Goal: Information Seeking & Learning: Compare options

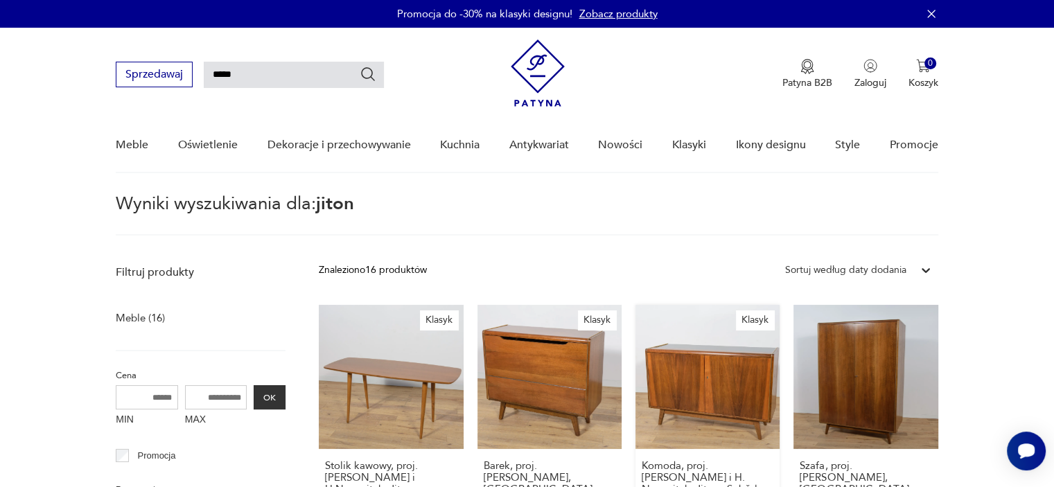
click at [703, 383] on link "Klasyk Komoda, proj. B. Landsman i H. Nepozitek, Jitona Soběslav, Czechosłowacj…" at bounding box center [708, 437] width 144 height 264
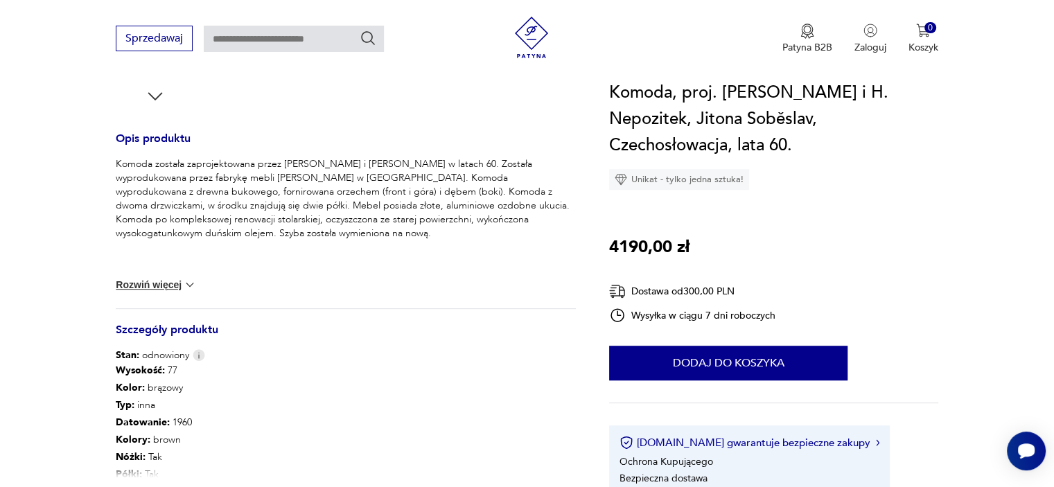
scroll to position [554, 0]
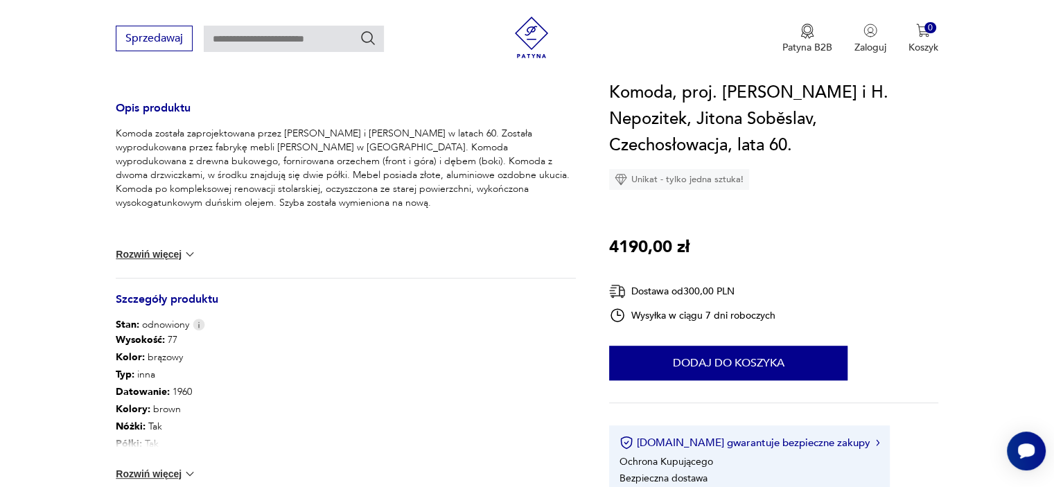
click at [189, 252] on img at bounding box center [190, 254] width 14 height 14
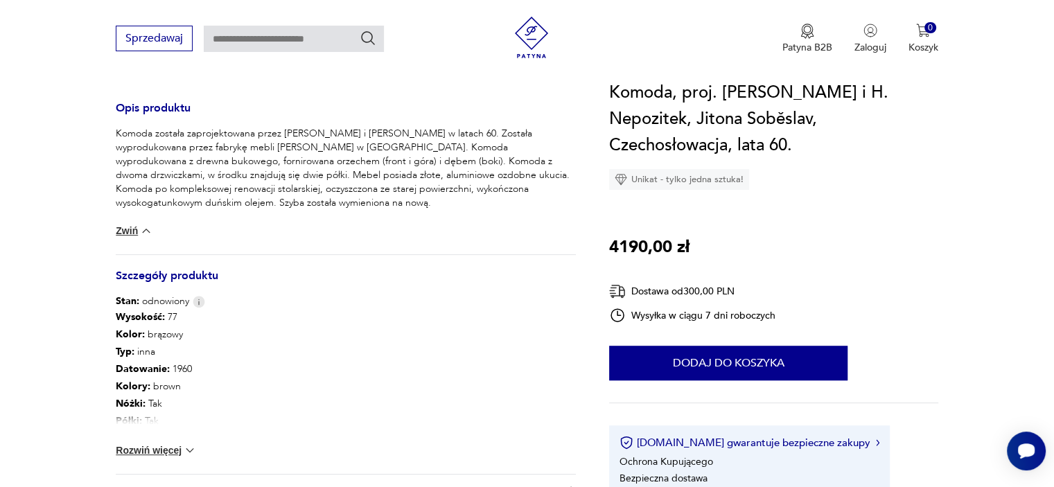
click at [144, 230] on img at bounding box center [146, 231] width 14 height 14
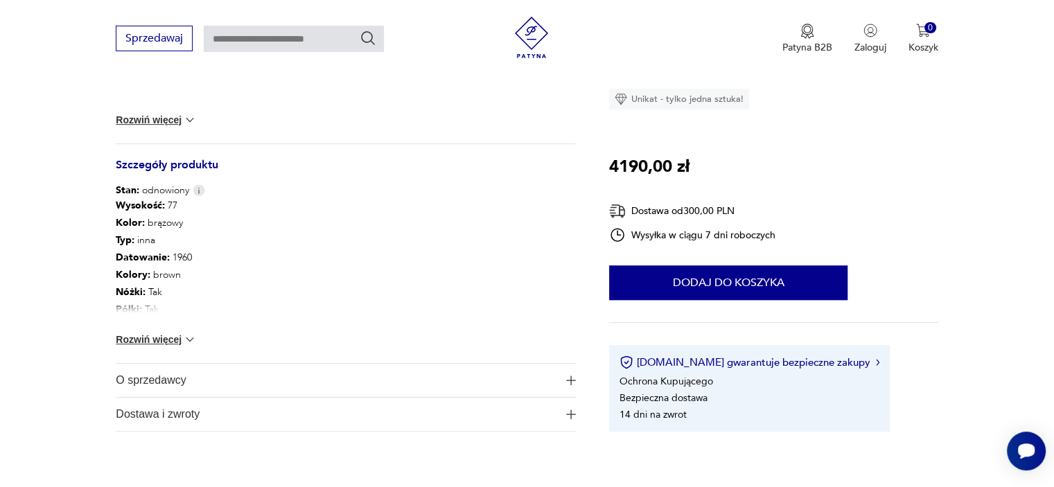
scroll to position [693, 0]
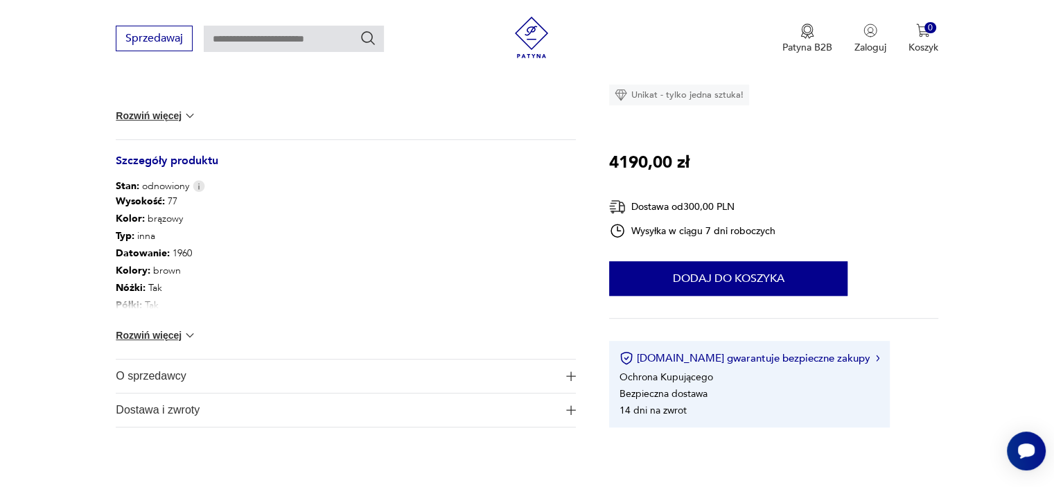
click at [185, 338] on img at bounding box center [190, 336] width 14 height 14
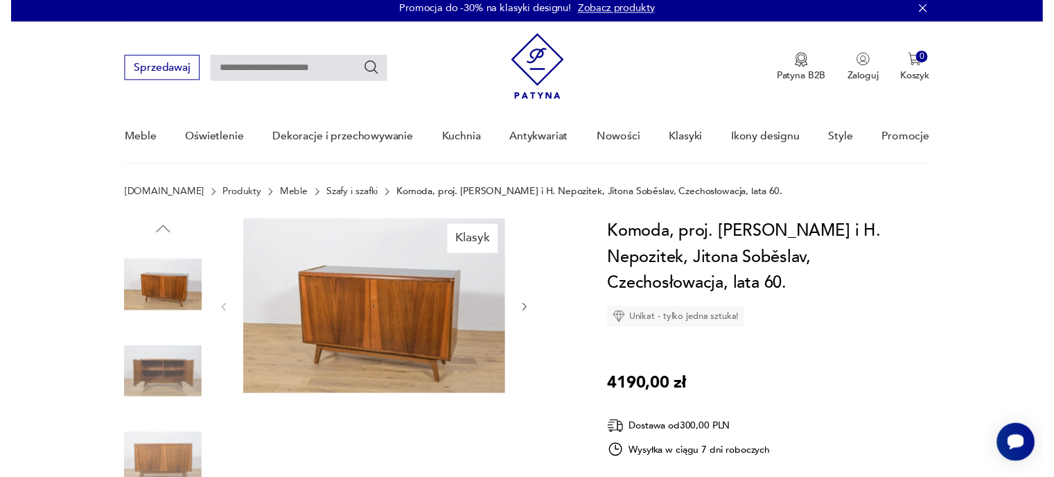
scroll to position [0, 0]
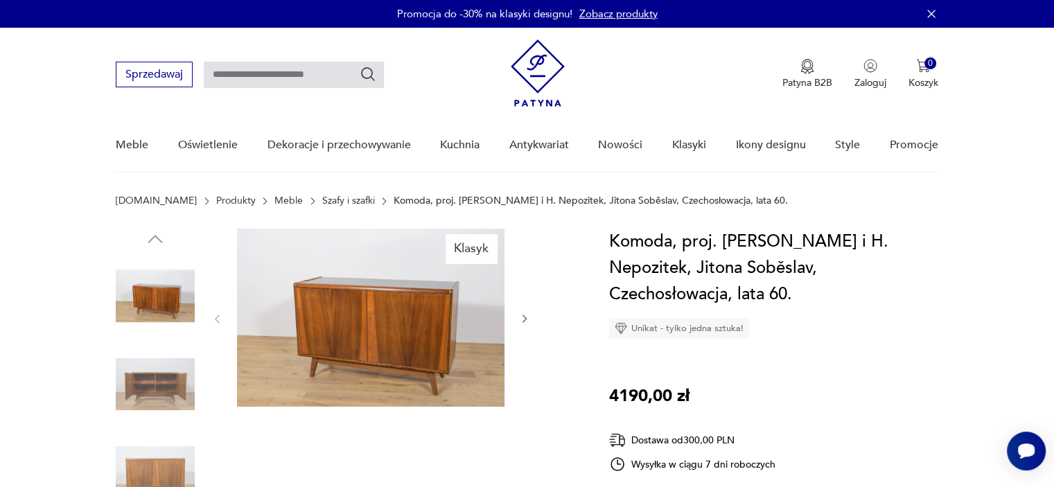
type input "*****"
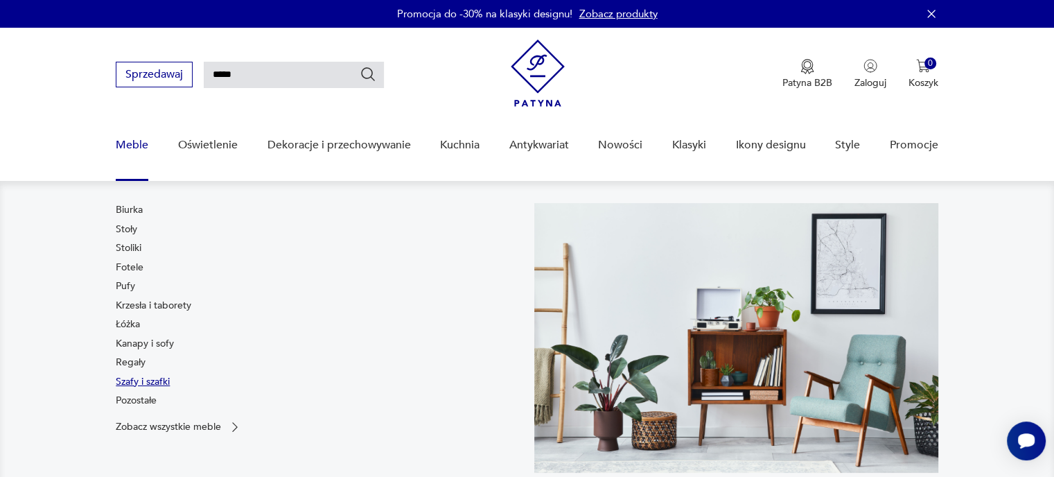
click at [146, 382] on link "Szafy i szafki" at bounding box center [143, 382] width 54 height 14
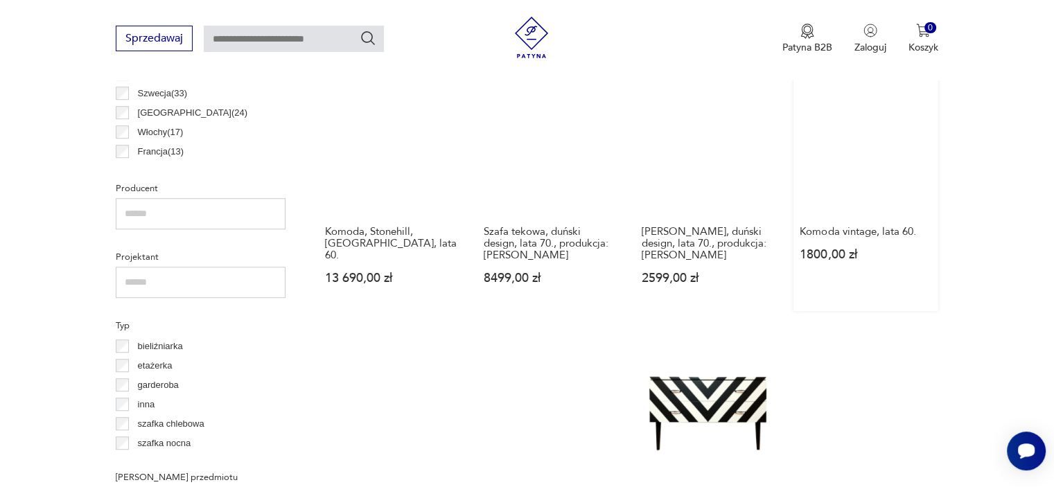
scroll to position [859, 0]
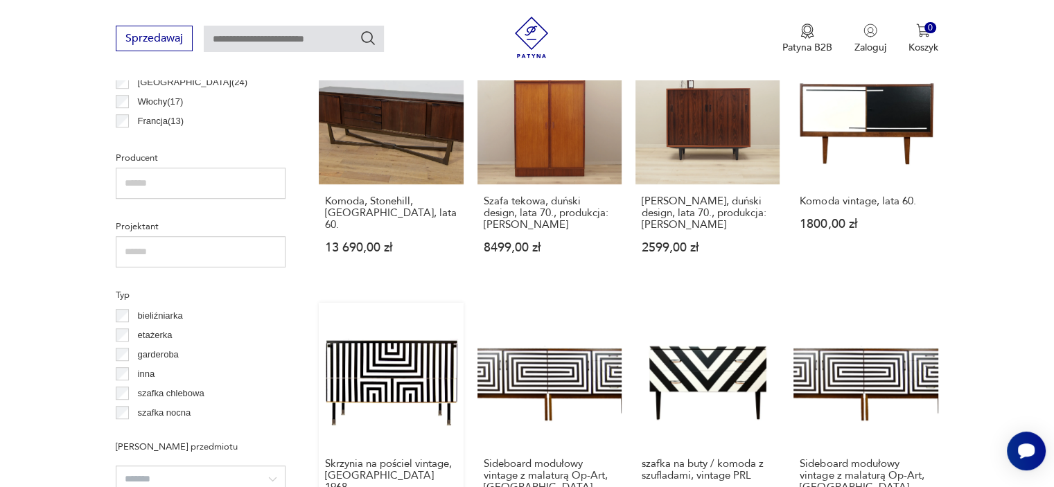
click at [411, 371] on link "Skrzynia na pościel vintage, DDR 1968 1800,00 zł" at bounding box center [391, 429] width 144 height 252
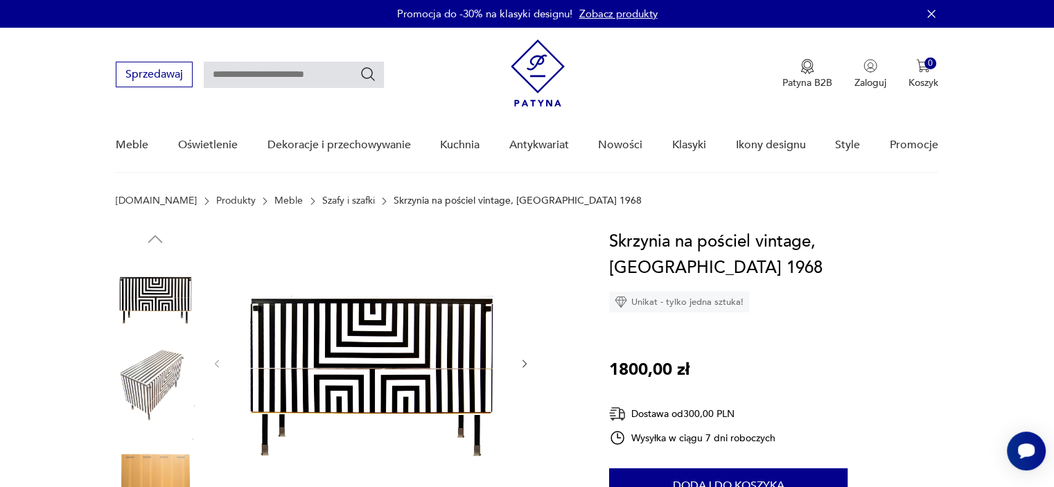
scroll to position [859, 0]
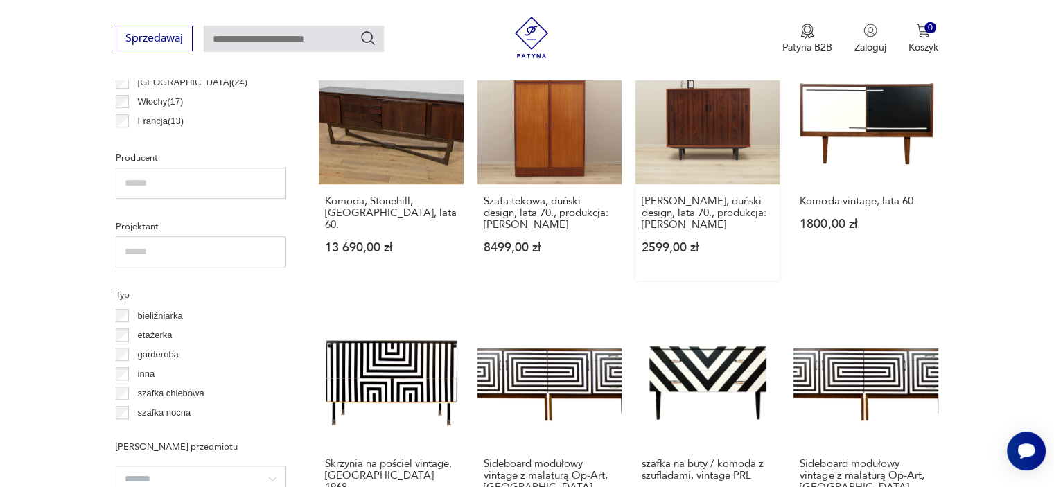
click at [698, 123] on link "Szafka palisandrowa, duński design, lata 70., produkcja: Dania 2599,00 zł" at bounding box center [708, 160] width 144 height 240
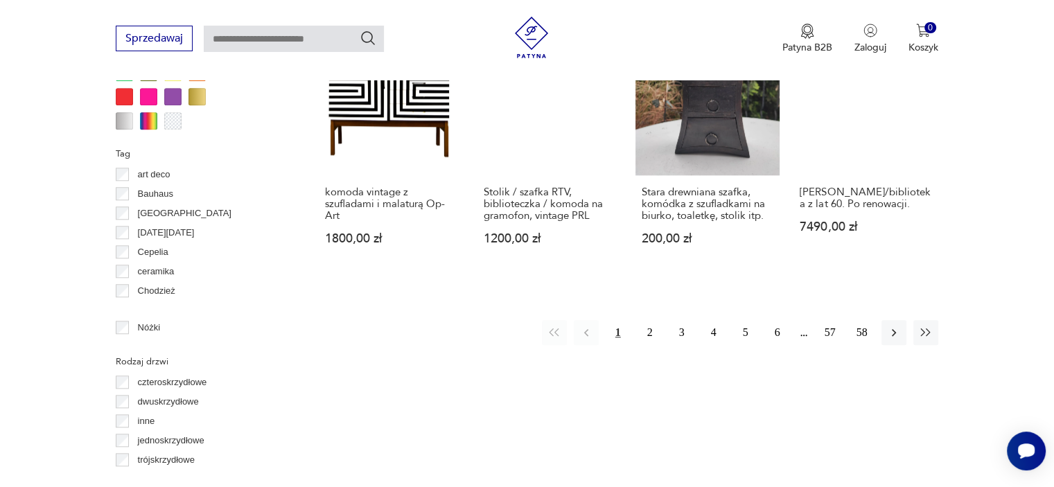
scroll to position [1413, 0]
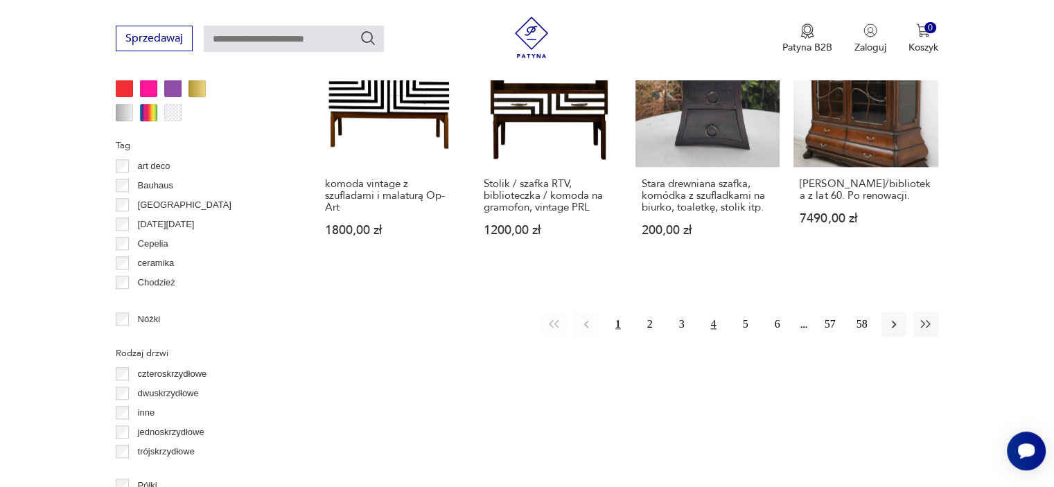
click at [712, 314] on button "4" at bounding box center [713, 324] width 25 height 25
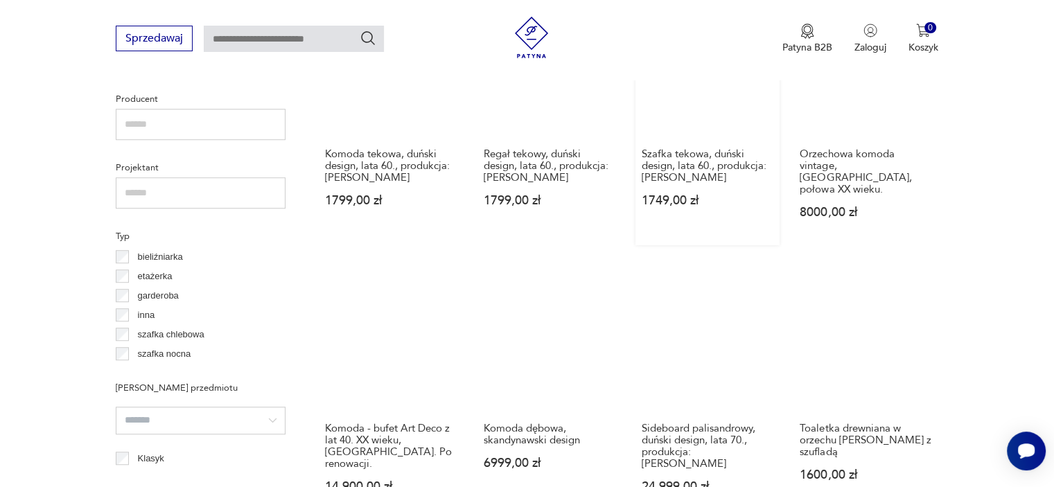
scroll to position [922, 0]
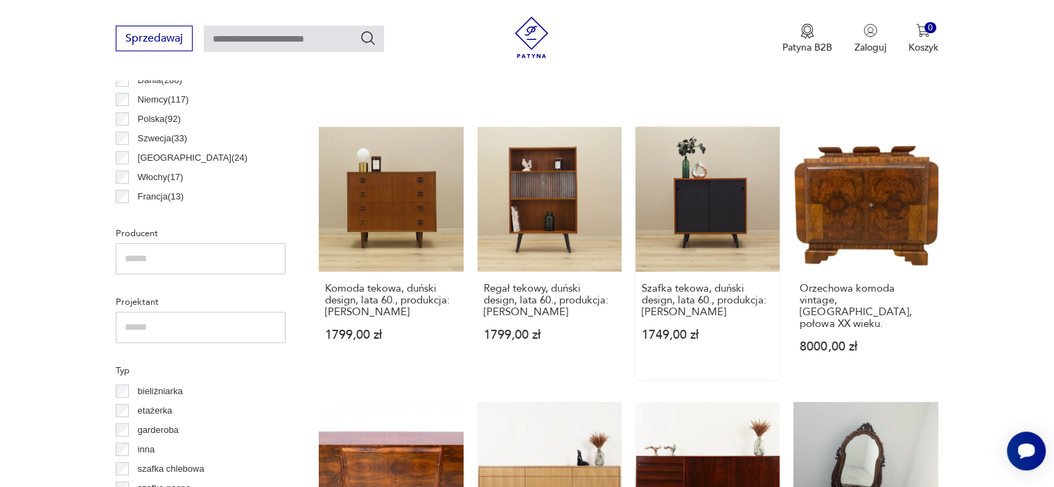
click at [715, 209] on link "Szafka tekowa, duński design, lata 60., produkcja: Dania 1749,00 zł" at bounding box center [708, 253] width 144 height 252
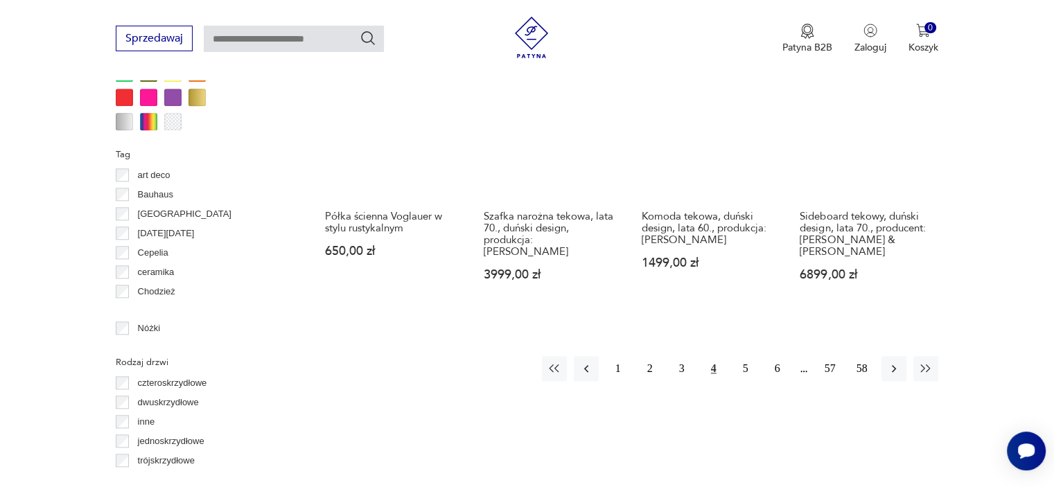
scroll to position [1407, 0]
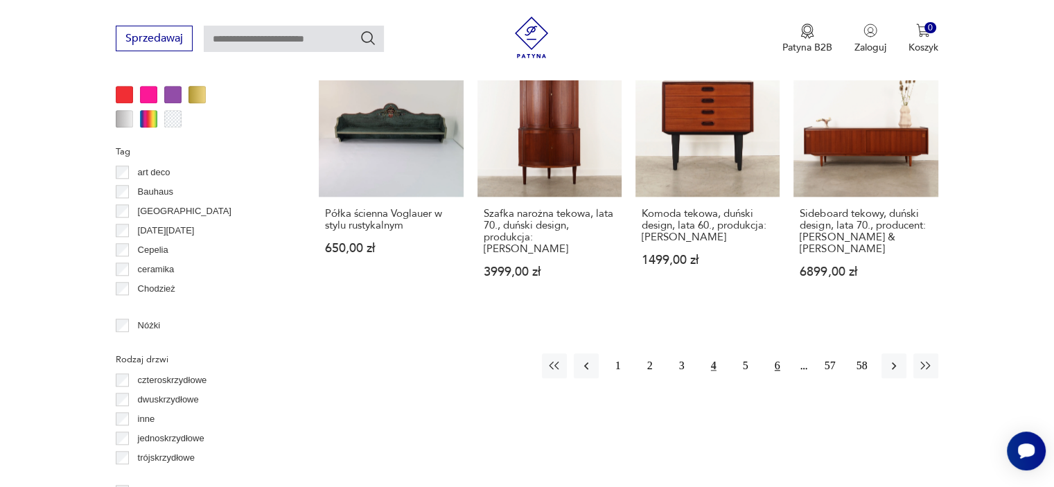
click at [773, 353] on button "6" at bounding box center [777, 365] width 25 height 25
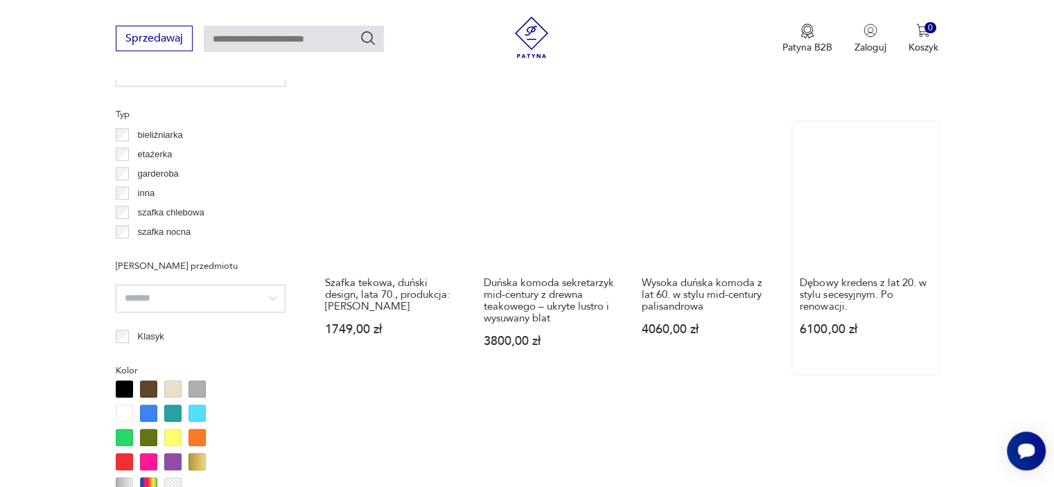
scroll to position [1060, 0]
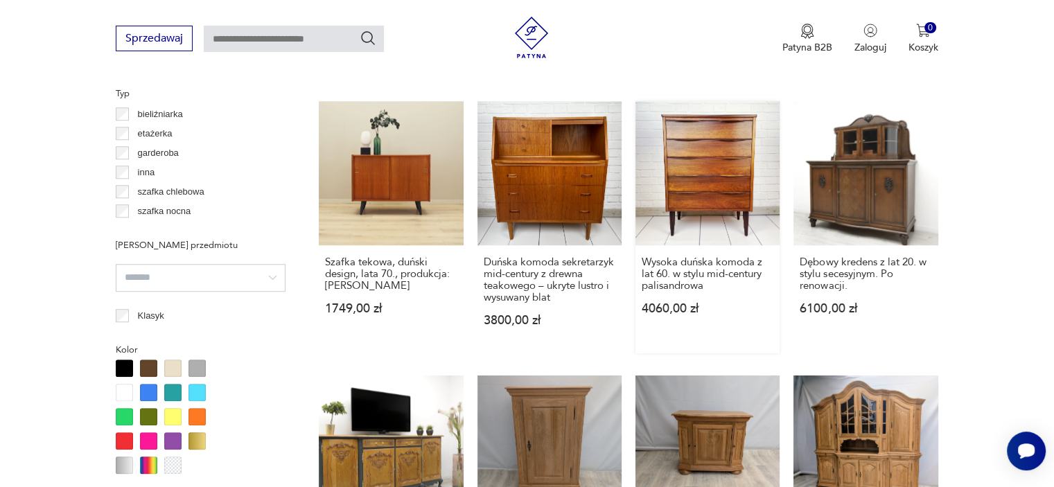
click at [730, 173] on link "Wysoka duńska komoda z lat 60. w stylu mid-century palisandrowa 4060,00 zł" at bounding box center [708, 227] width 144 height 252
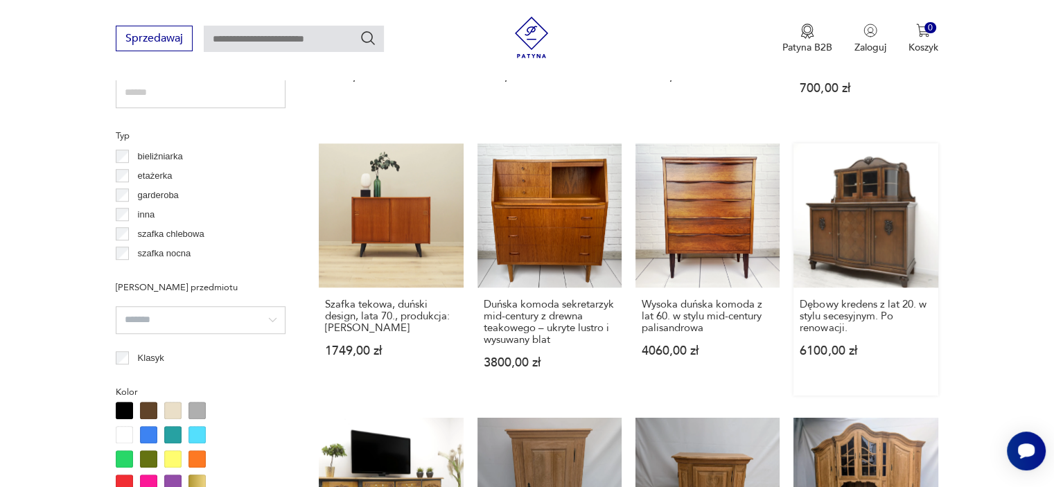
scroll to position [980, 0]
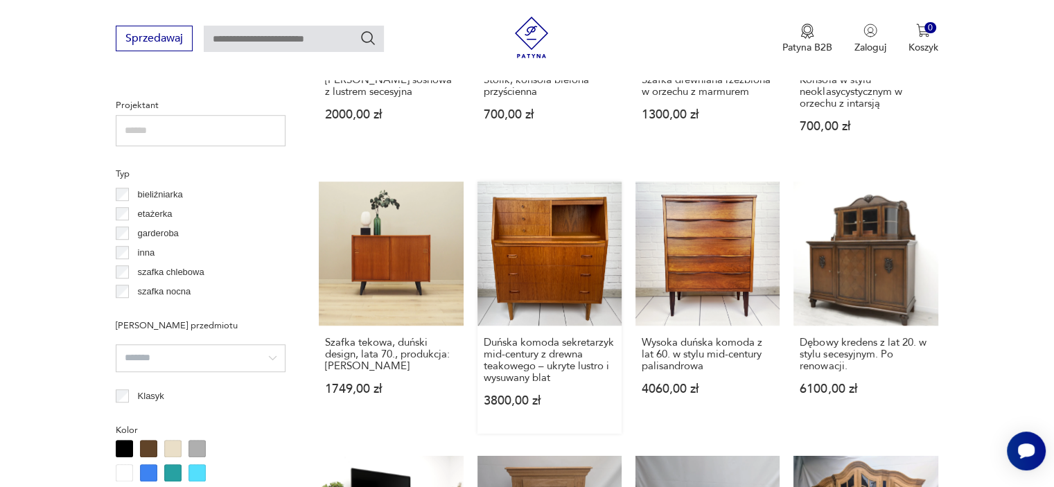
click at [540, 246] on link "Duńska komoda sekretarzyk mid-century z drewna teakowego – ukryte lustro i wysu…" at bounding box center [550, 308] width 144 height 252
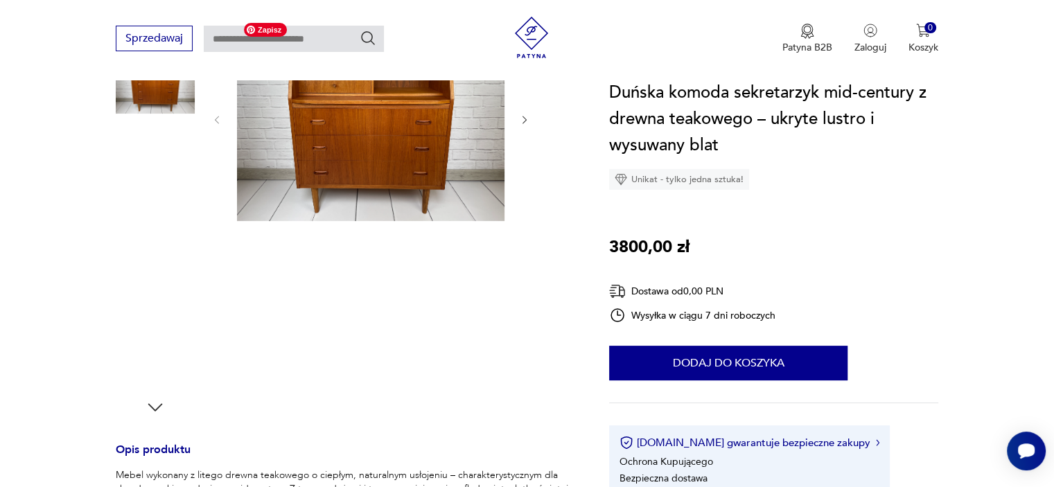
scroll to position [208, 0]
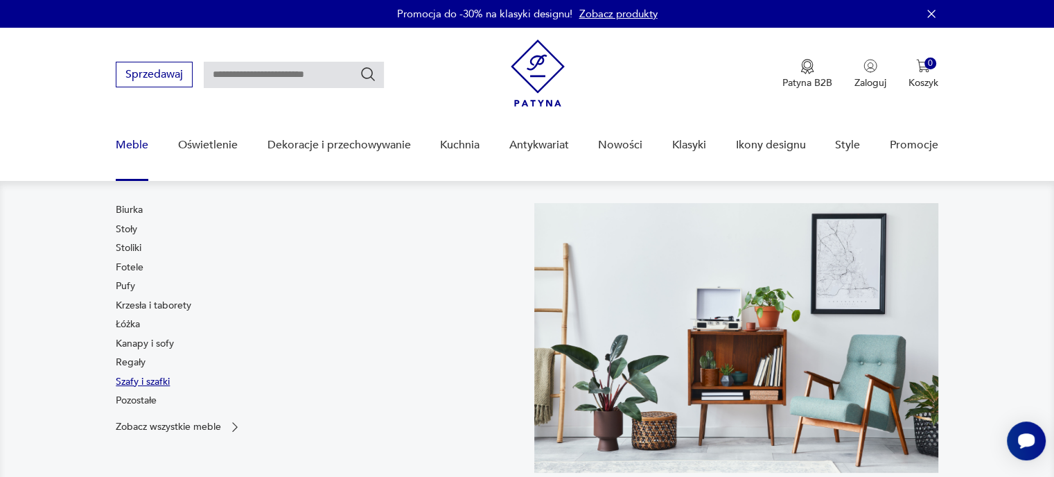
click at [137, 381] on link "Szafy i szafki" at bounding box center [143, 382] width 54 height 14
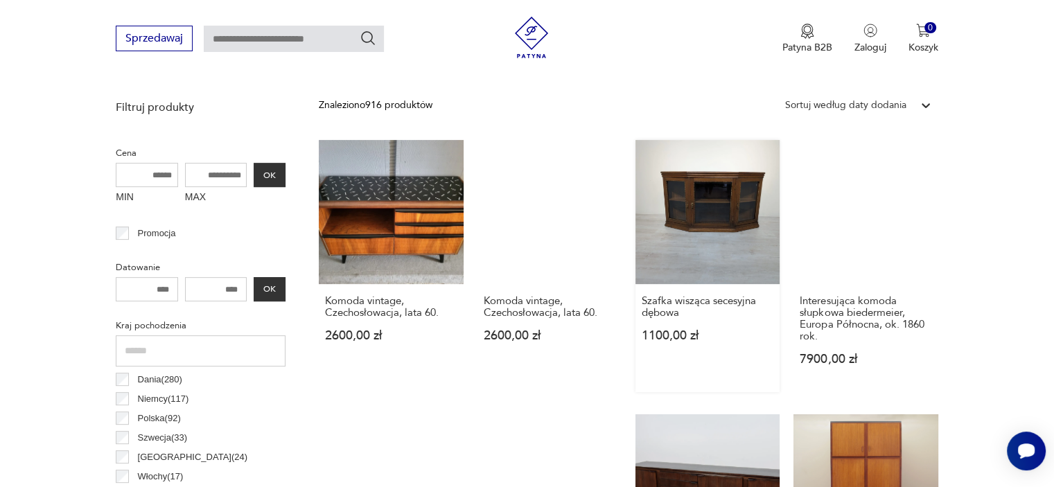
scroll to position [506, 0]
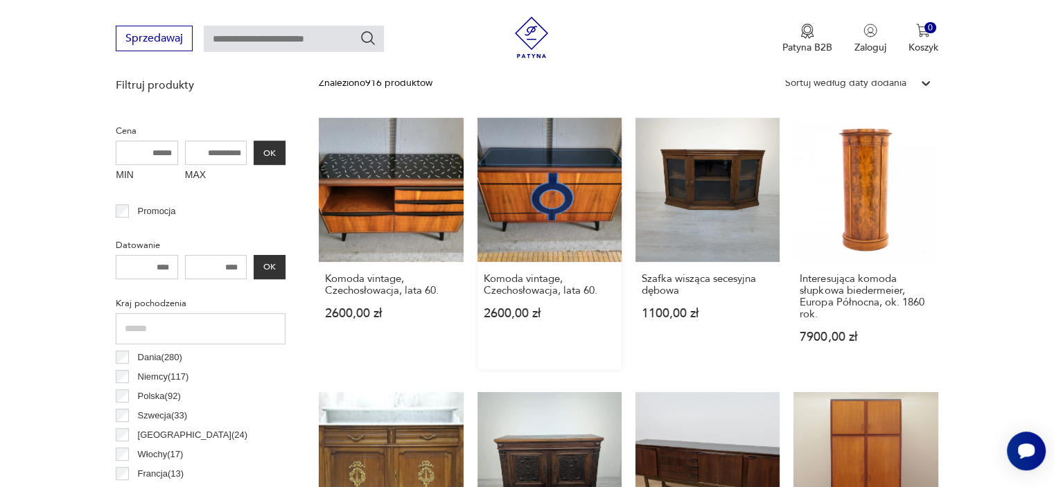
click at [561, 191] on link "Komoda vintage, Czechosłowacja, lata 60. 2600,00 zł" at bounding box center [550, 244] width 144 height 252
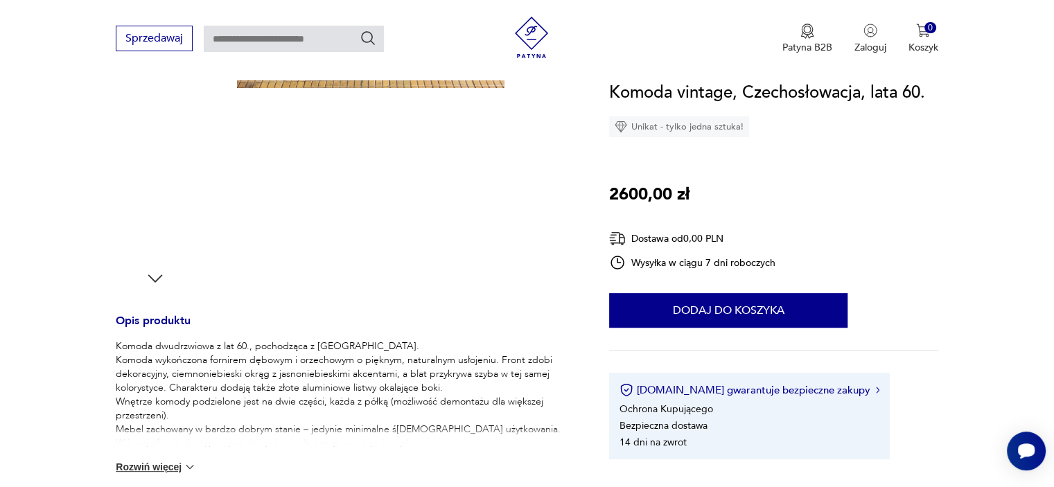
scroll to position [347, 0]
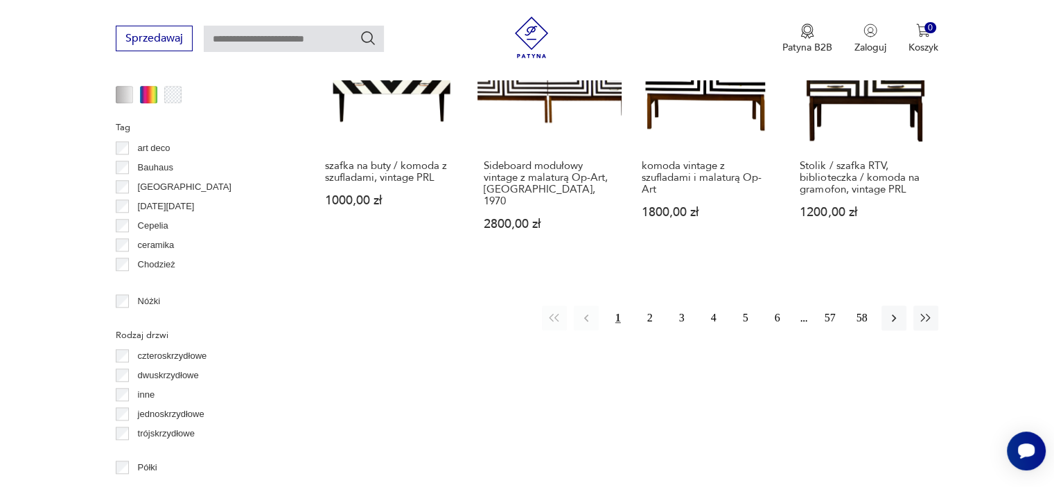
scroll to position [1594, 0]
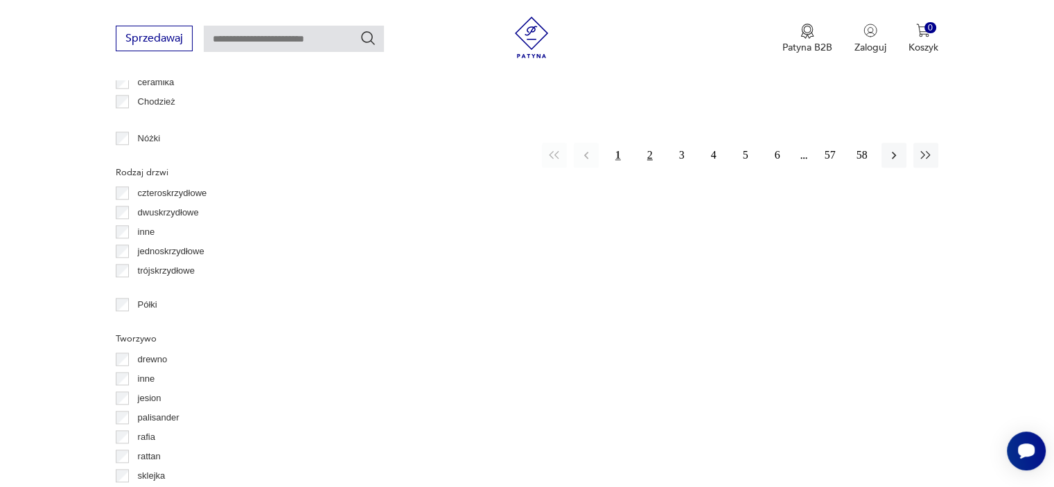
click at [647, 143] on button "2" at bounding box center [650, 155] width 25 height 25
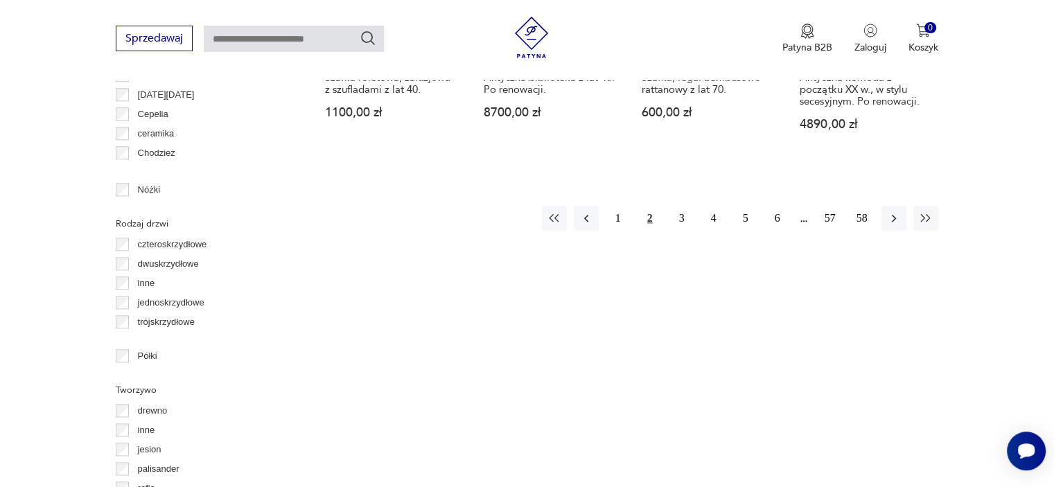
scroll to position [1594, 0]
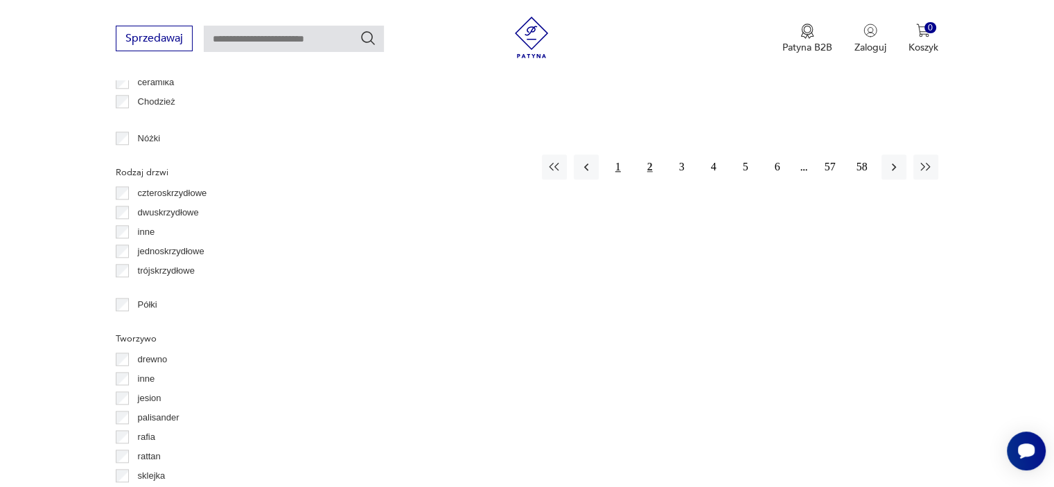
click at [618, 155] on button "1" at bounding box center [618, 167] width 25 height 25
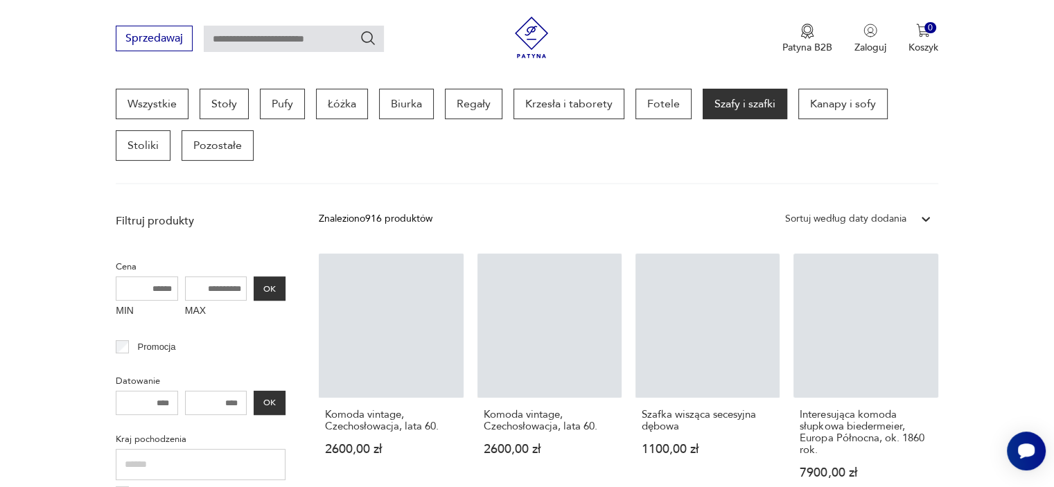
scroll to position [367, 0]
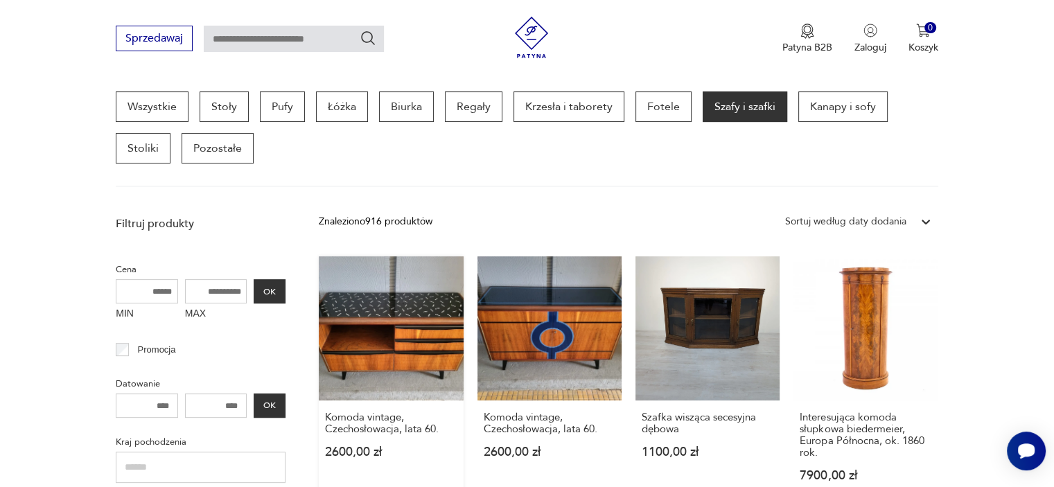
click at [377, 324] on link "Komoda vintage, Czechosłowacja, lata 60. 2600,00 zł" at bounding box center [391, 382] width 144 height 252
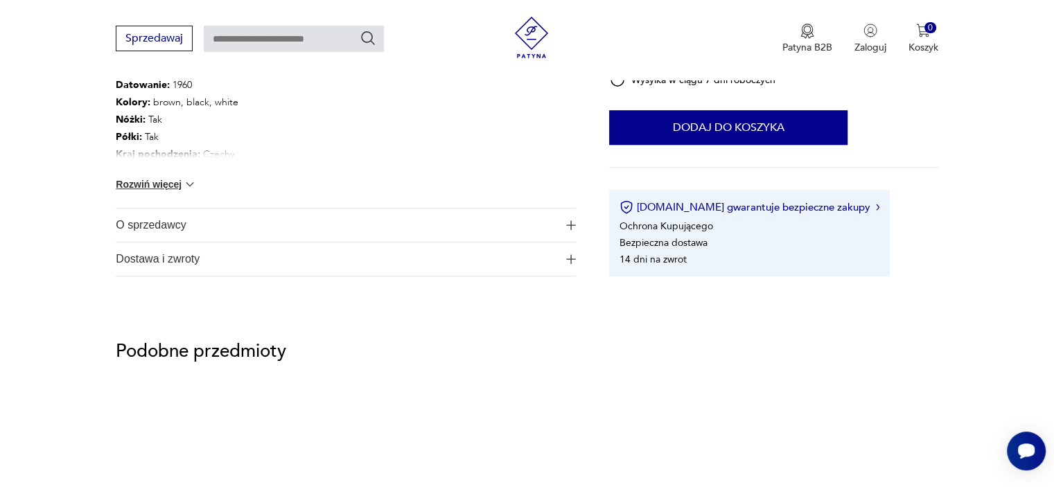
scroll to position [832, 0]
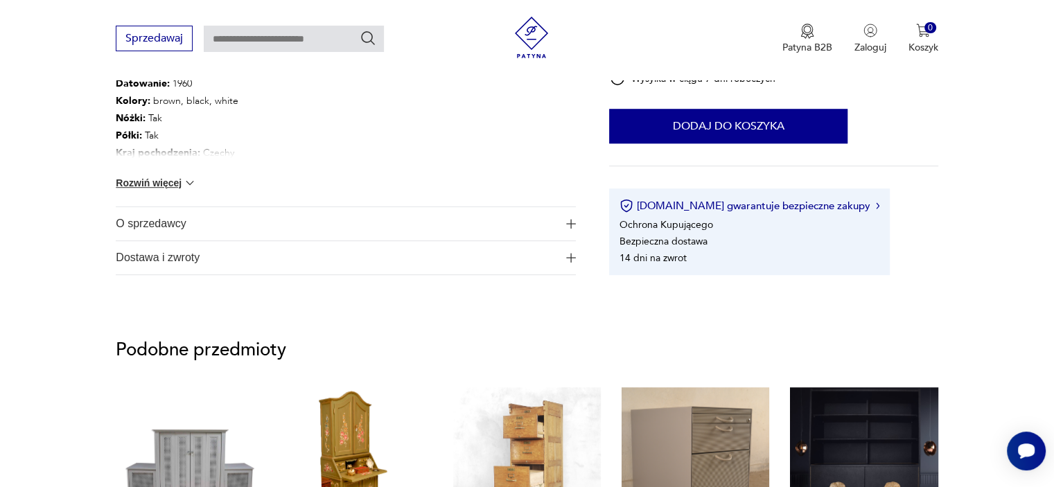
click at [569, 223] on img "button" at bounding box center [571, 224] width 10 height 10
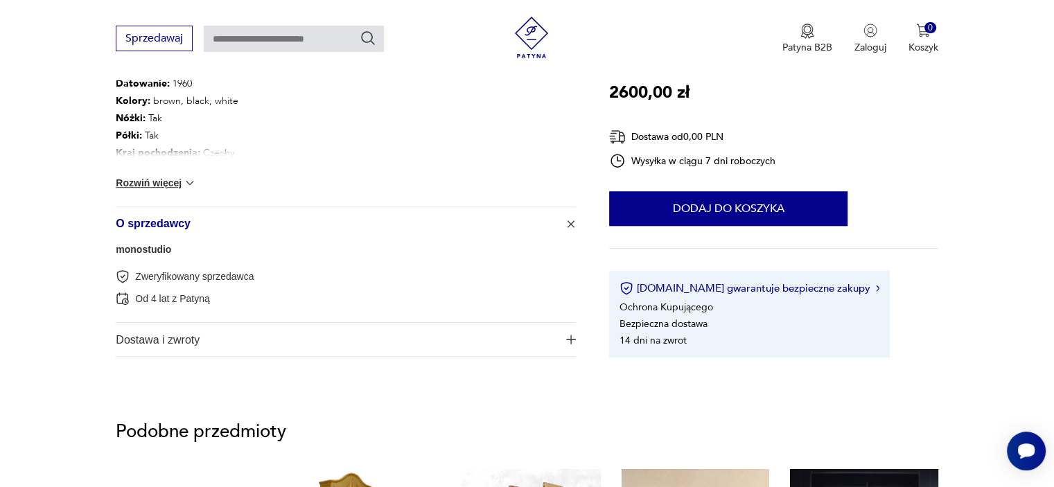
click at [136, 249] on link "monostudio" at bounding box center [143, 249] width 55 height 11
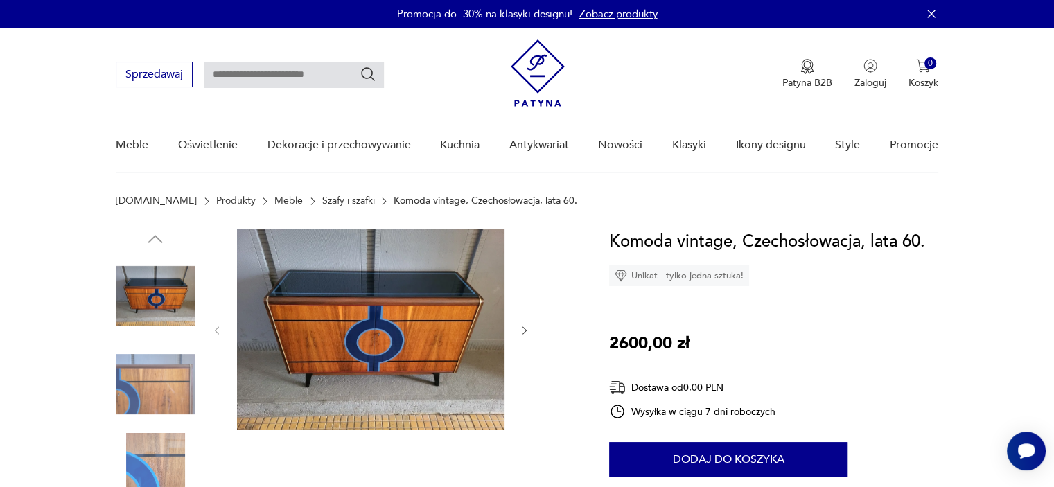
click at [523, 330] on icon "button" at bounding box center [525, 331] width 12 height 12
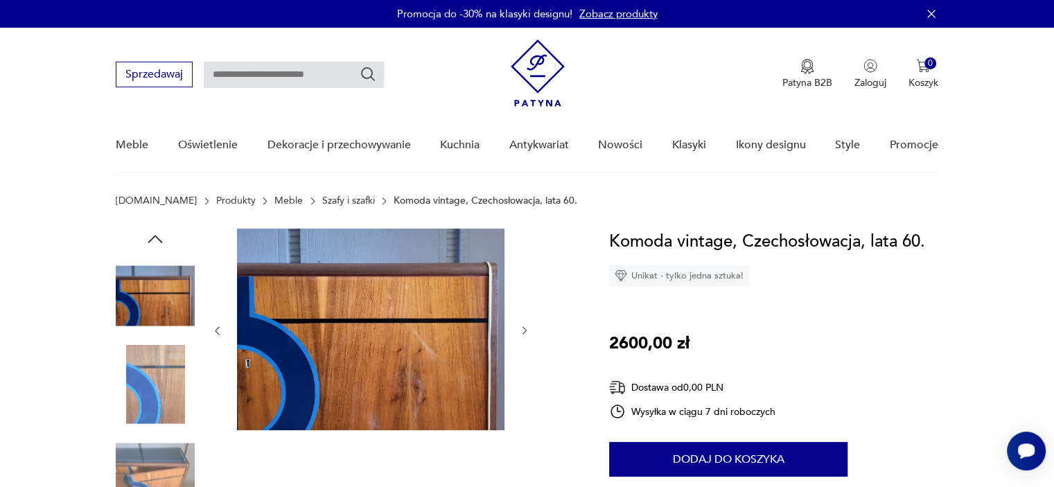
click at [523, 330] on icon "button" at bounding box center [525, 331] width 12 height 12
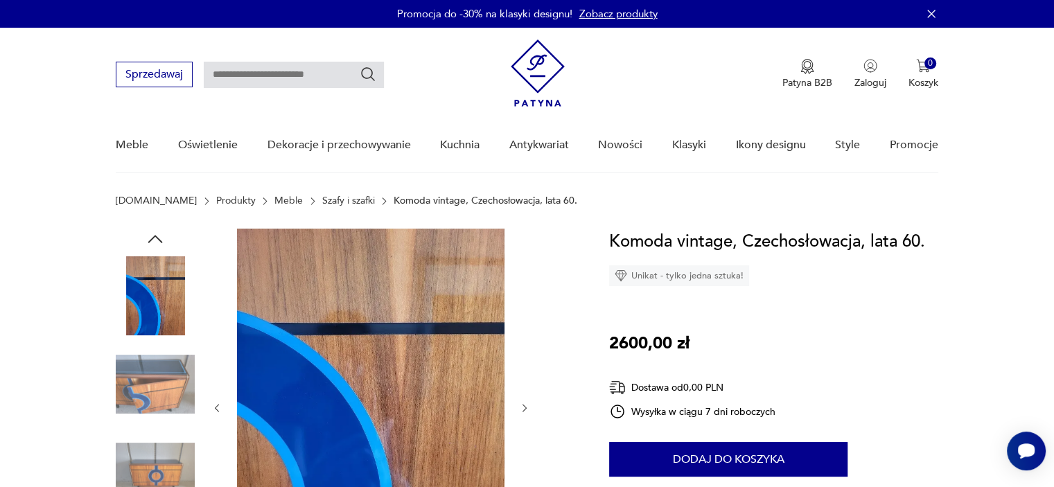
click at [525, 410] on icon "button" at bounding box center [525, 409] width 12 height 12
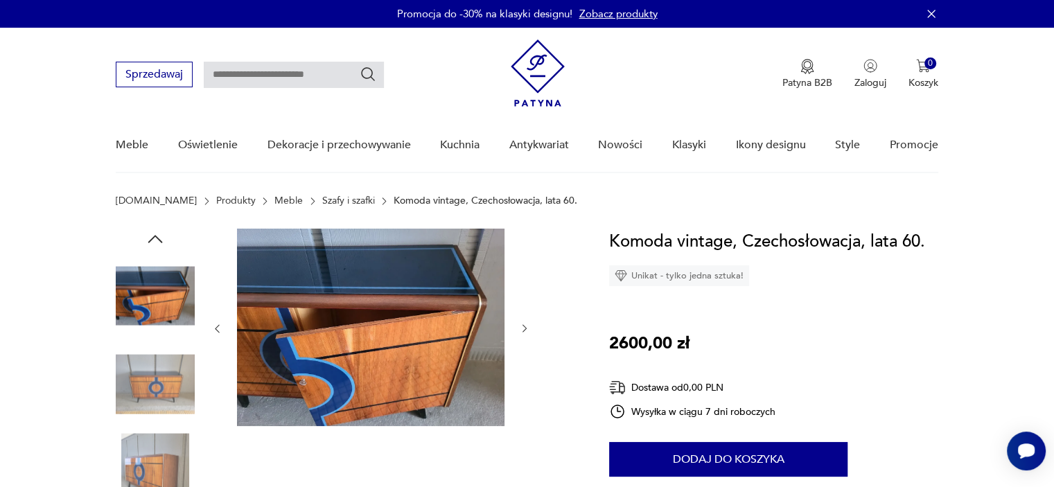
click at [524, 410] on div at bounding box center [370, 329] width 319 height 200
click at [525, 410] on div at bounding box center [370, 329] width 319 height 200
click at [525, 325] on icon "button" at bounding box center [525, 329] width 12 height 12
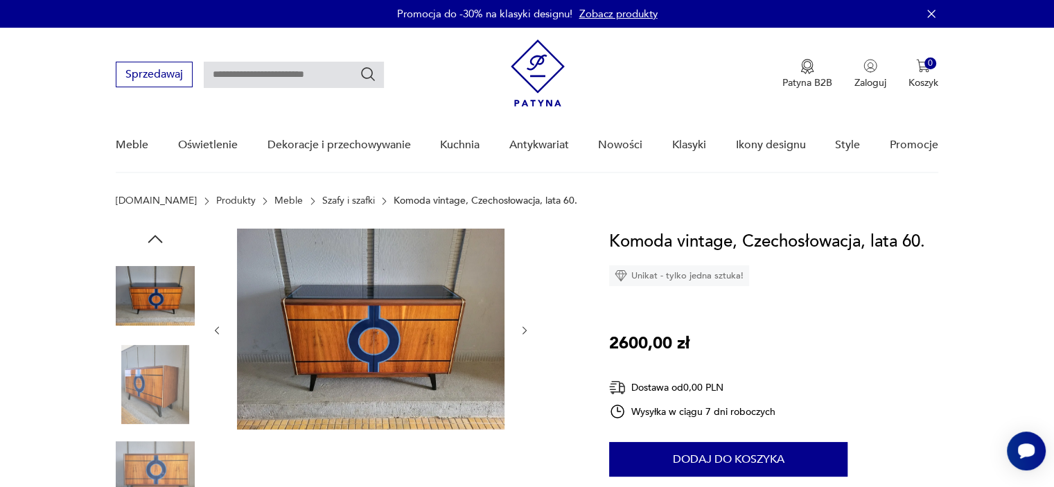
click at [525, 325] on icon "button" at bounding box center [525, 331] width 12 height 12
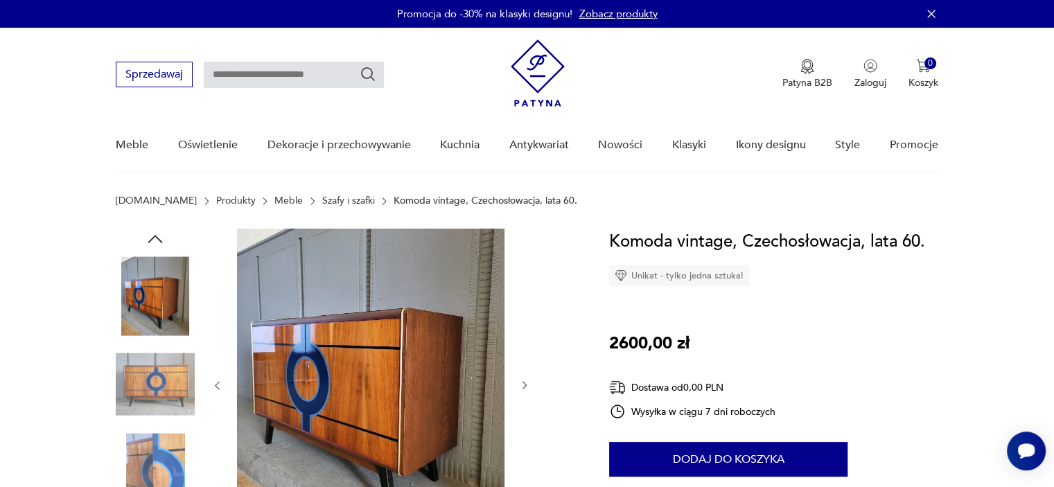
click at [525, 325] on div at bounding box center [370, 386] width 319 height 314
click at [524, 385] on icon "button" at bounding box center [525, 386] width 12 height 12
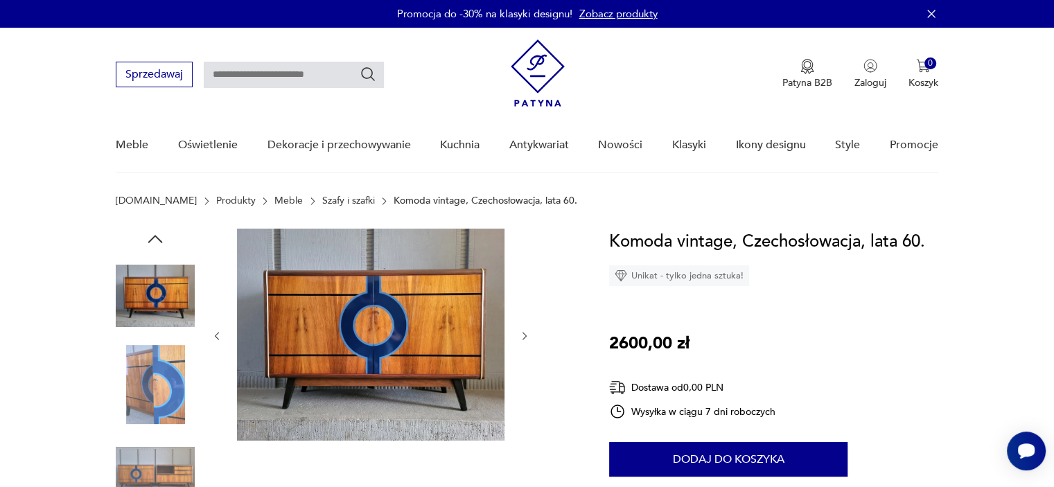
click at [525, 334] on icon "button" at bounding box center [525, 337] width 12 height 12
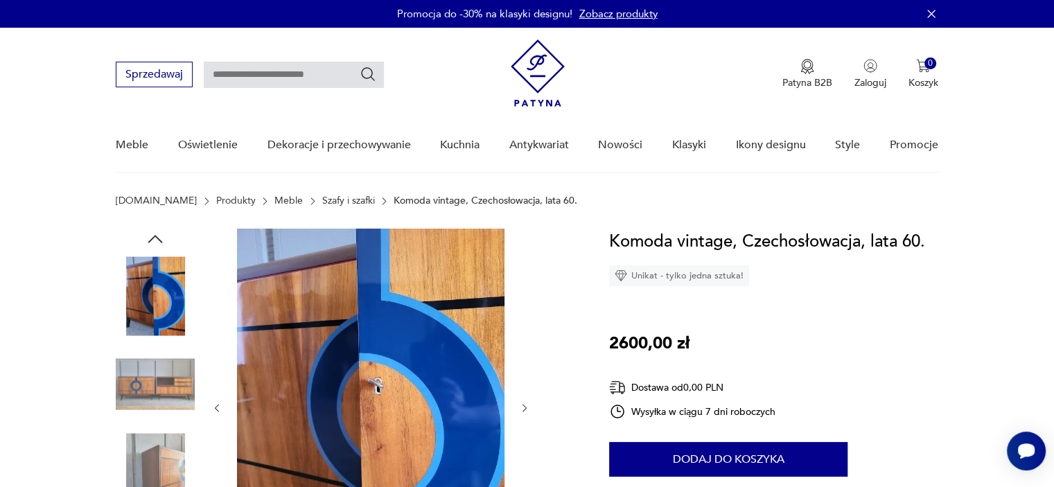
click at [523, 407] on icon "button" at bounding box center [525, 409] width 12 height 12
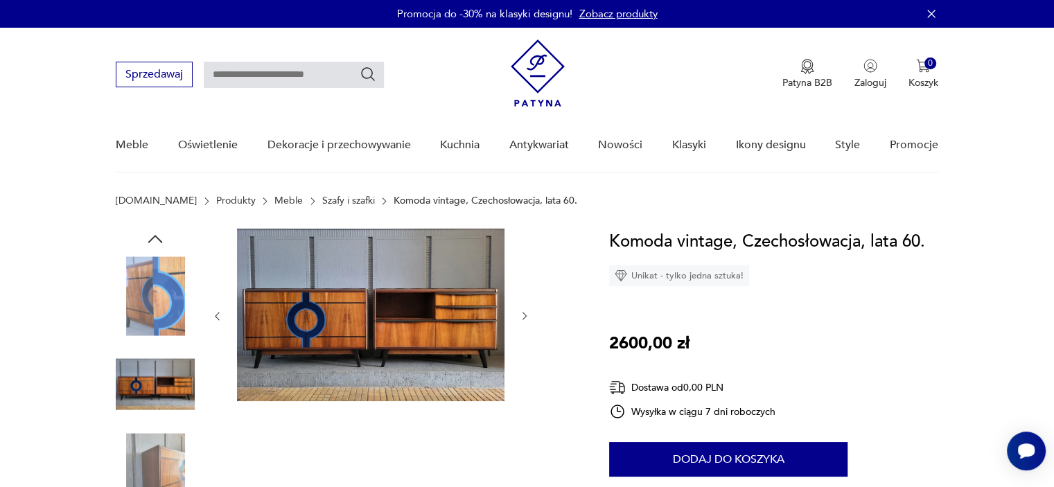
click at [525, 316] on icon "button" at bounding box center [525, 316] width 12 height 12
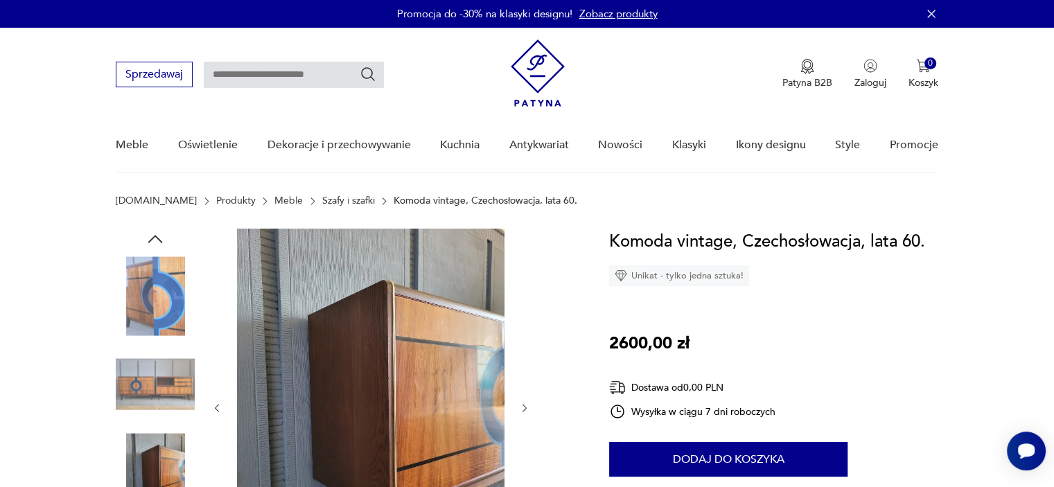
click at [521, 408] on icon "button" at bounding box center [525, 409] width 12 height 12
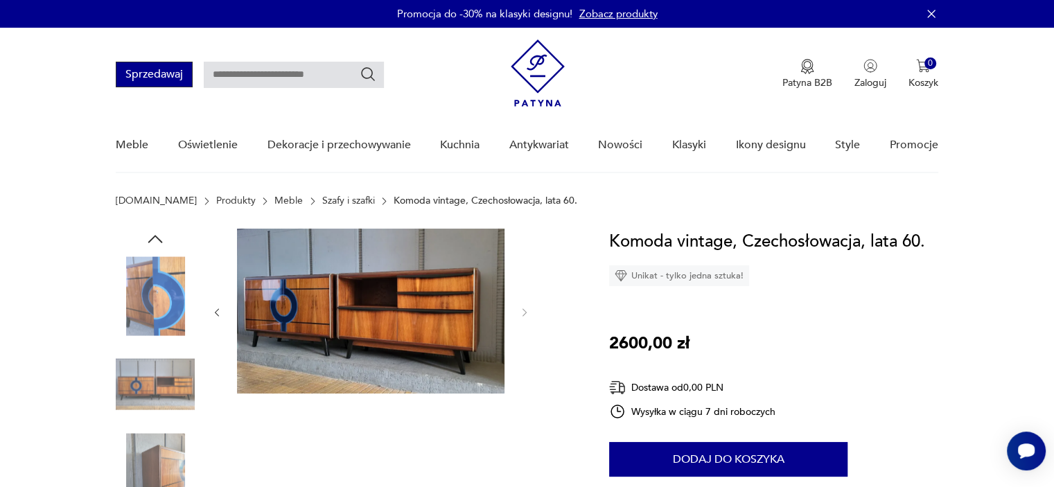
click at [152, 70] on button "Sprzedawaj" at bounding box center [154, 75] width 77 height 26
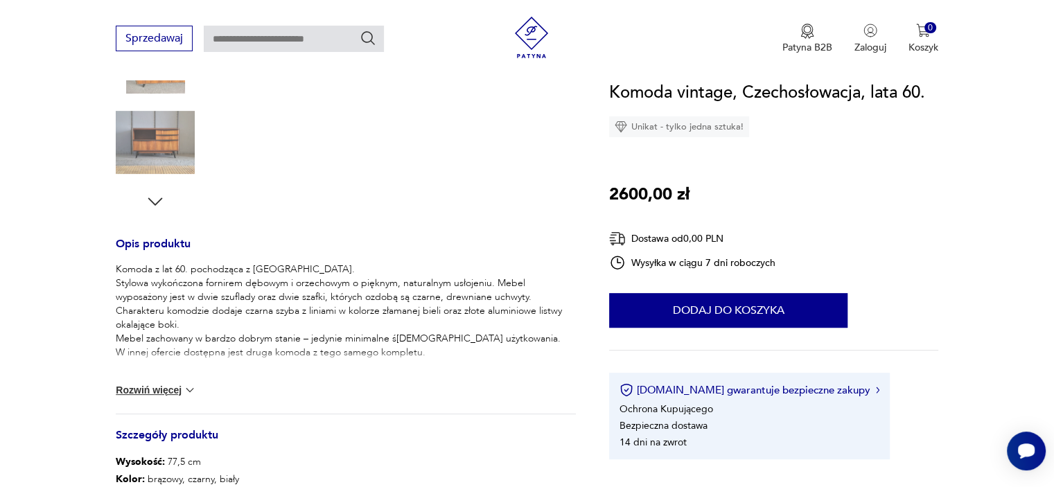
scroll to position [416, 0]
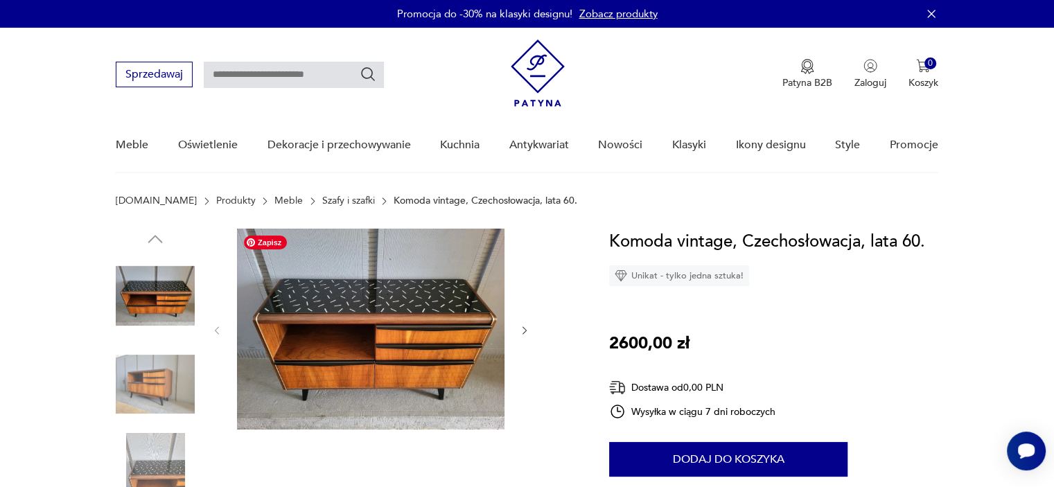
click at [391, 322] on img at bounding box center [371, 329] width 268 height 201
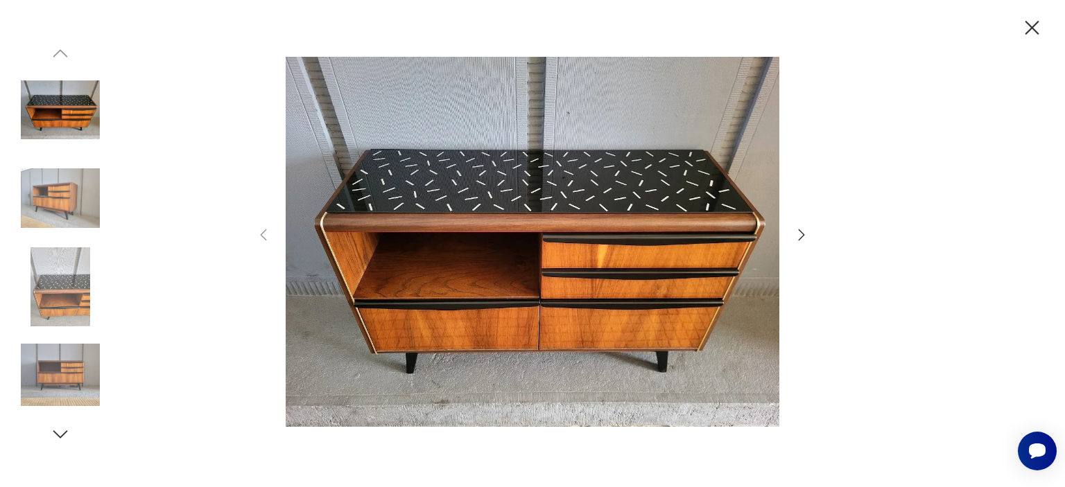
click at [800, 234] on icon "button" at bounding box center [801, 235] width 17 height 17
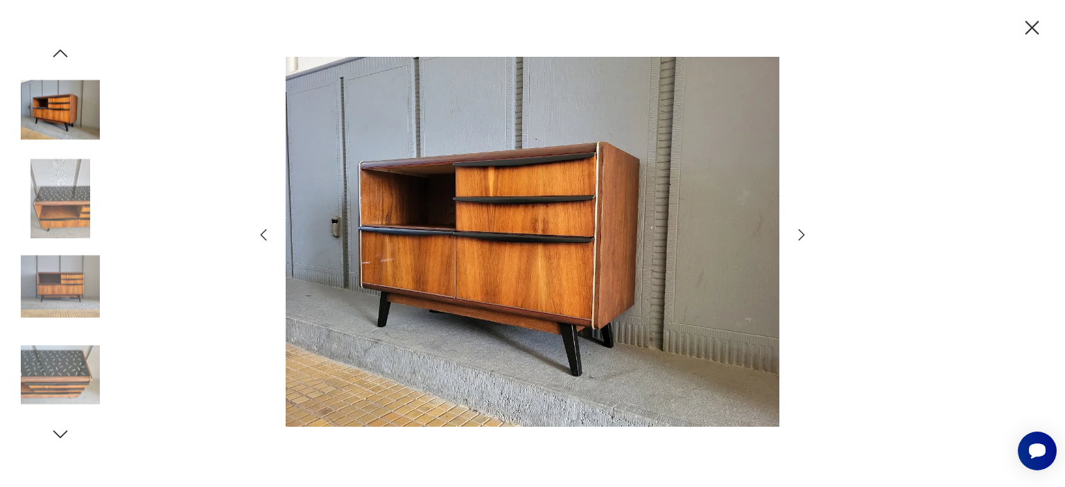
click at [800, 234] on icon "button" at bounding box center [801, 235] width 17 height 17
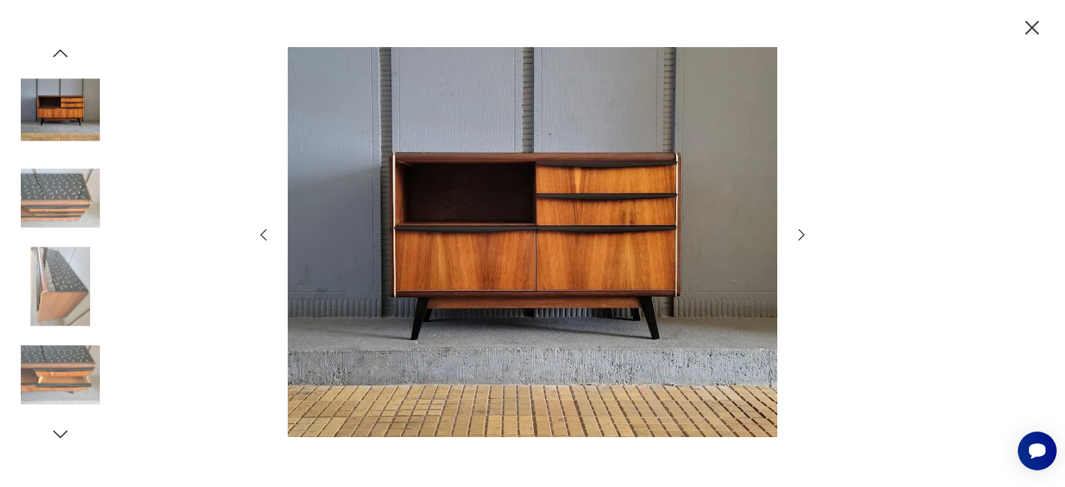
click at [800, 234] on icon "button" at bounding box center [801, 235] width 17 height 17
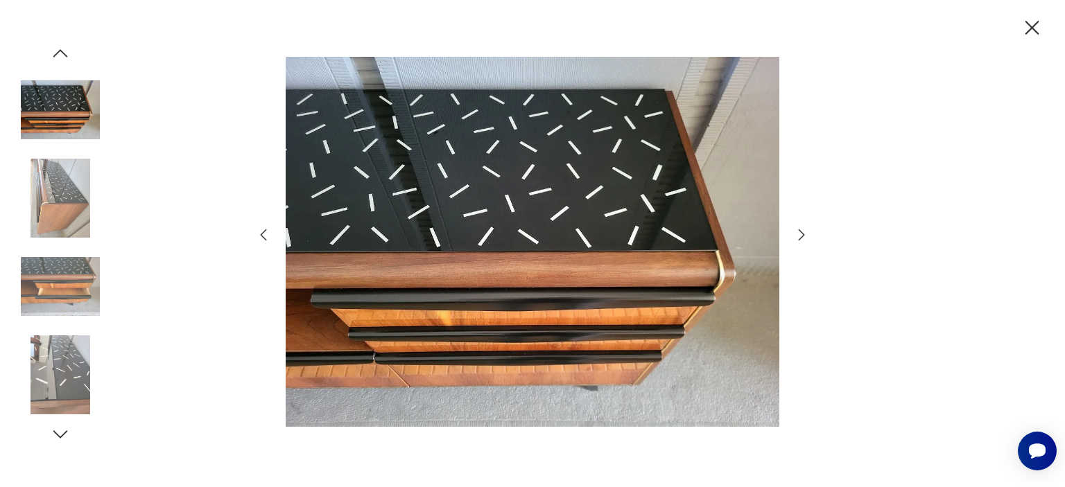
click at [256, 235] on icon "button" at bounding box center [263, 235] width 17 height 17
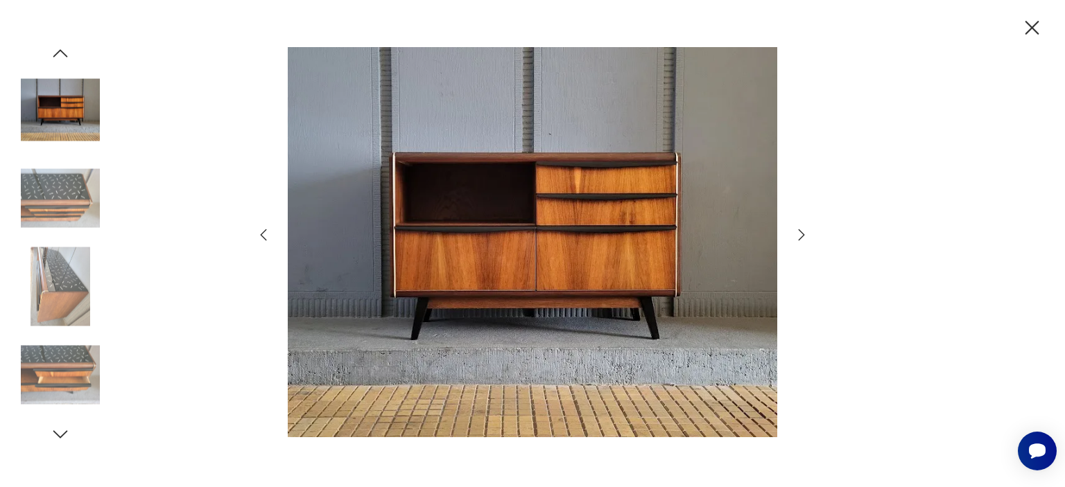
click at [800, 236] on icon "button" at bounding box center [801, 235] width 17 height 17
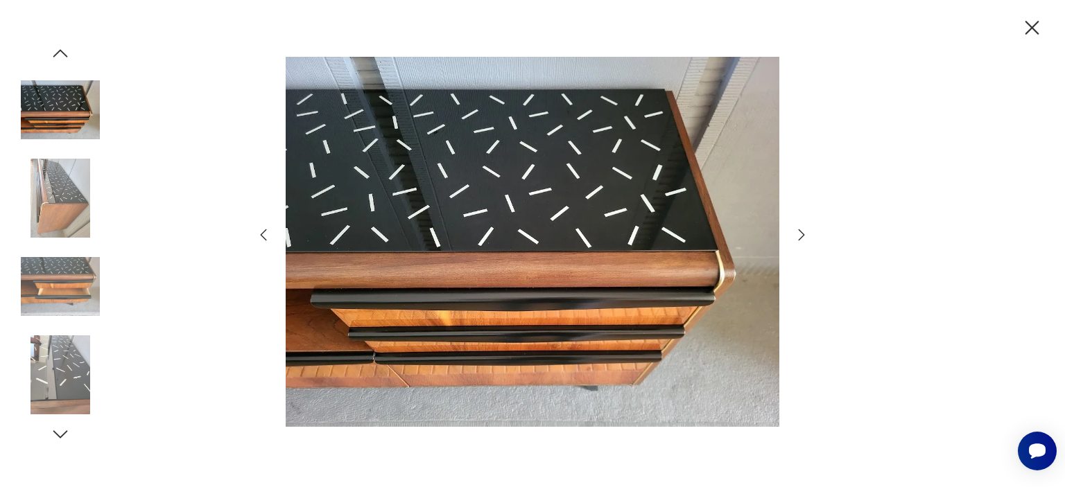
click at [800, 235] on icon "button" at bounding box center [801, 235] width 17 height 17
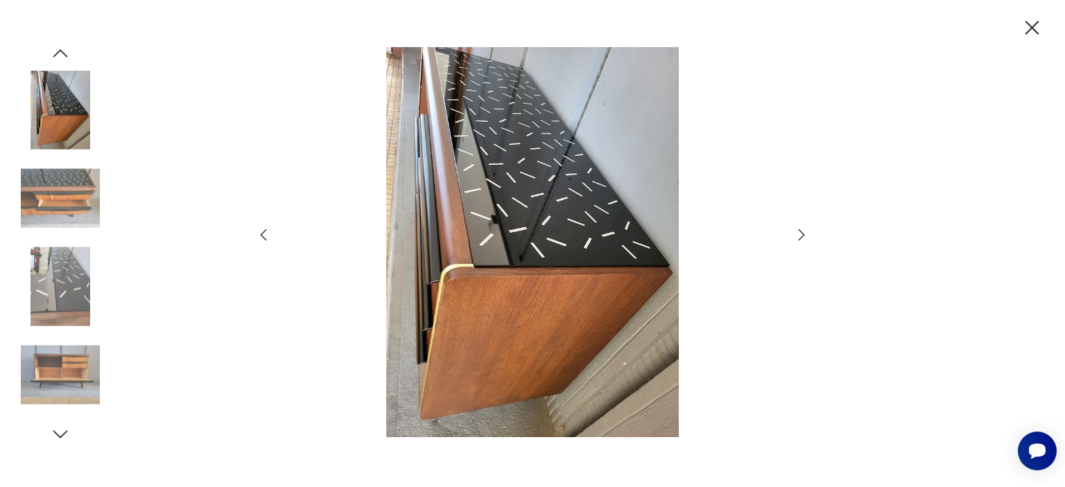
click at [800, 235] on icon "button" at bounding box center [801, 235] width 17 height 17
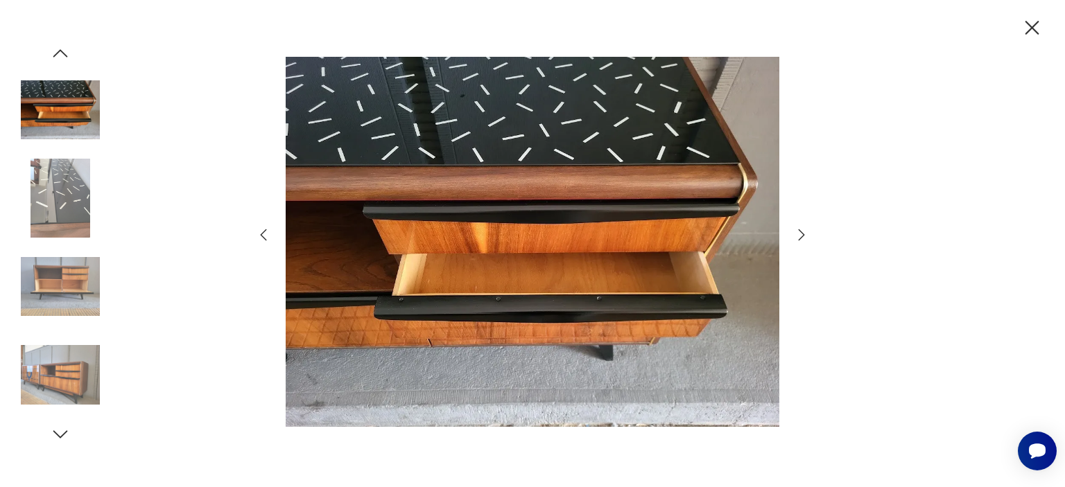
click at [800, 235] on icon "button" at bounding box center [801, 235] width 17 height 17
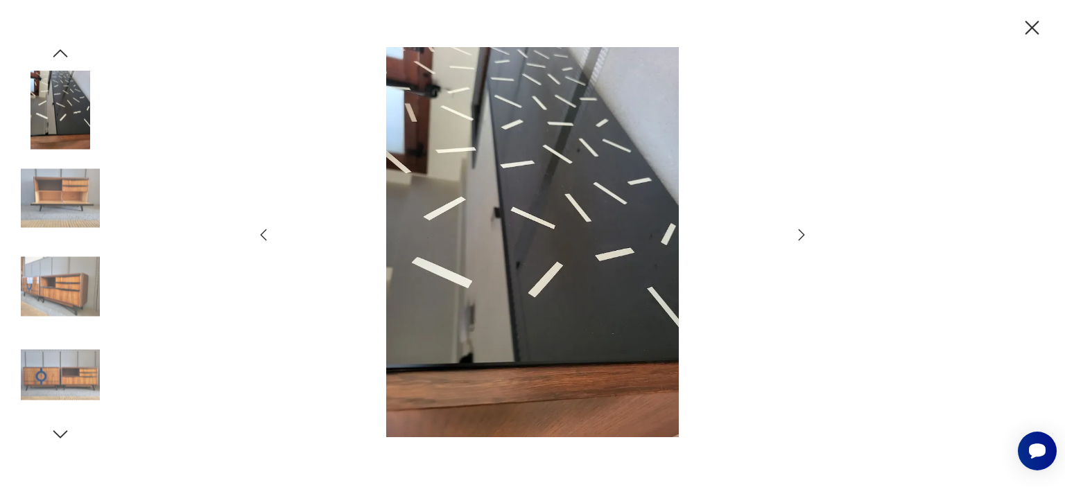
click at [800, 235] on icon "button" at bounding box center [801, 235] width 17 height 17
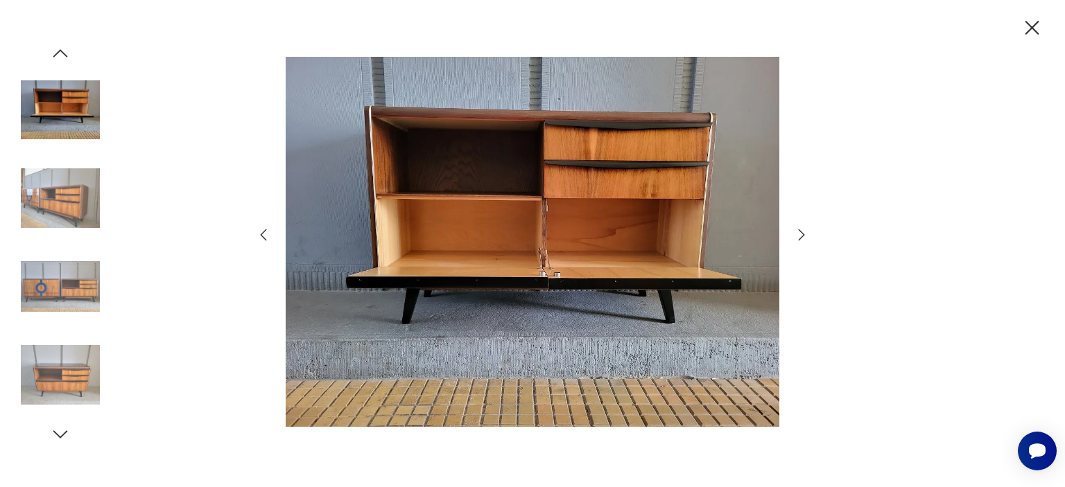
click at [800, 235] on icon "button" at bounding box center [801, 235] width 17 height 17
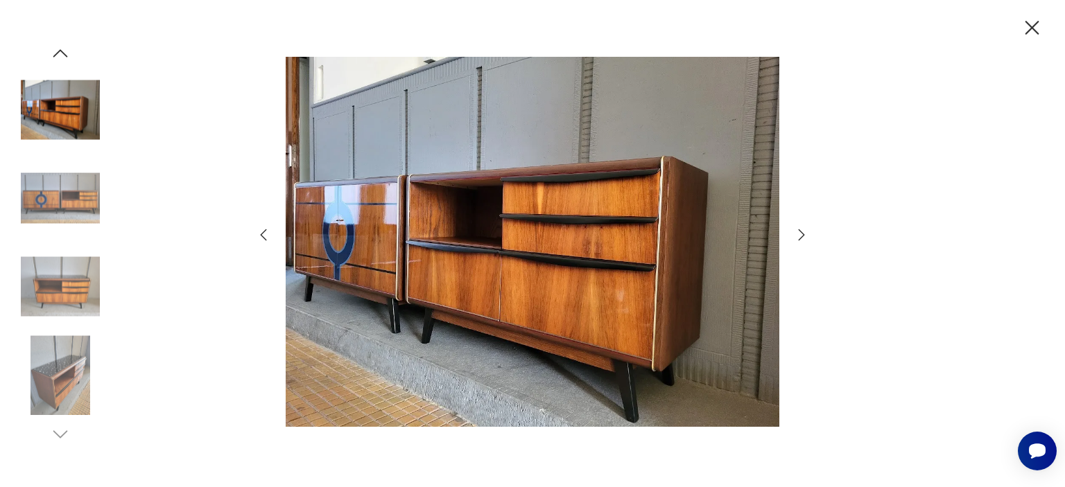
click at [800, 235] on icon "button" at bounding box center [801, 235] width 17 height 17
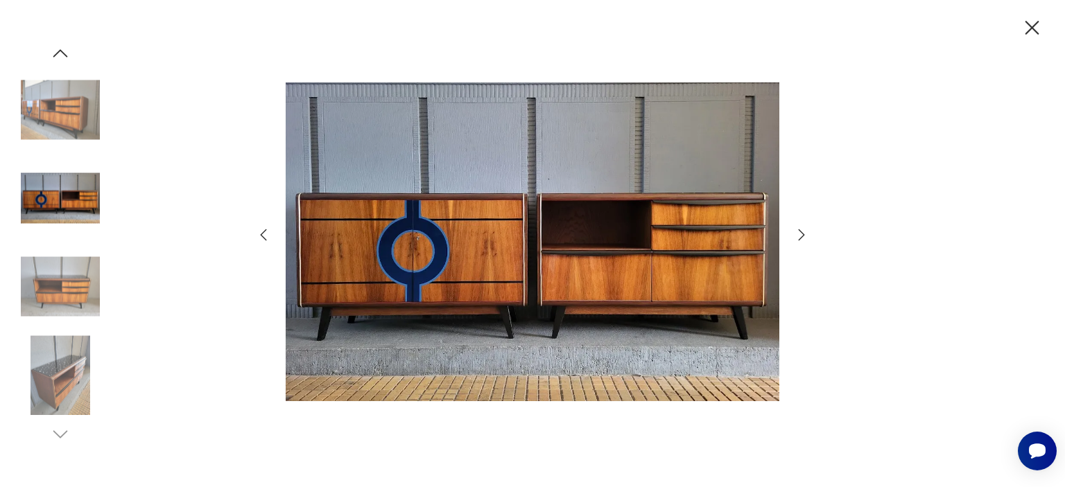
click at [800, 235] on icon "button" at bounding box center [801, 235] width 17 height 17
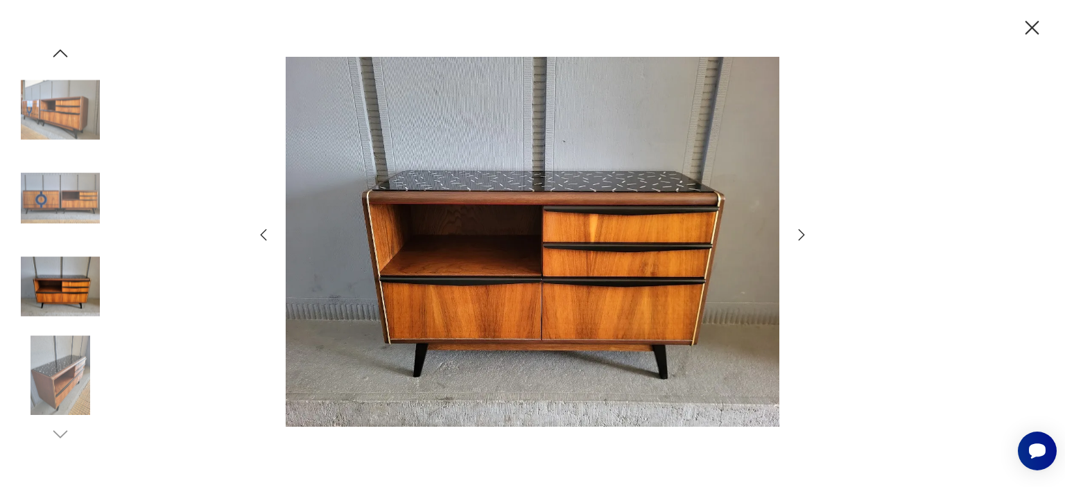
click at [800, 235] on icon "button" at bounding box center [801, 235] width 17 height 17
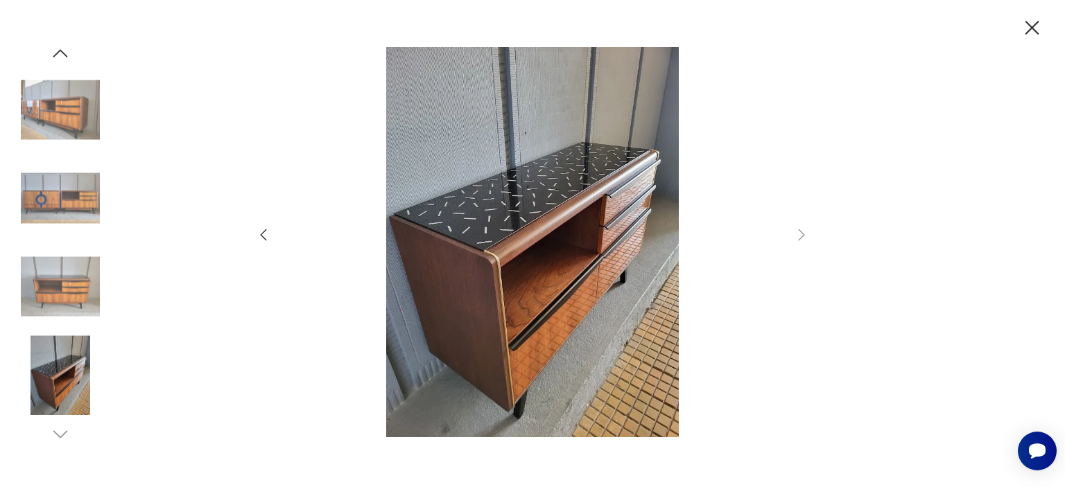
click at [261, 234] on icon "button" at bounding box center [264, 235] width 6 height 12
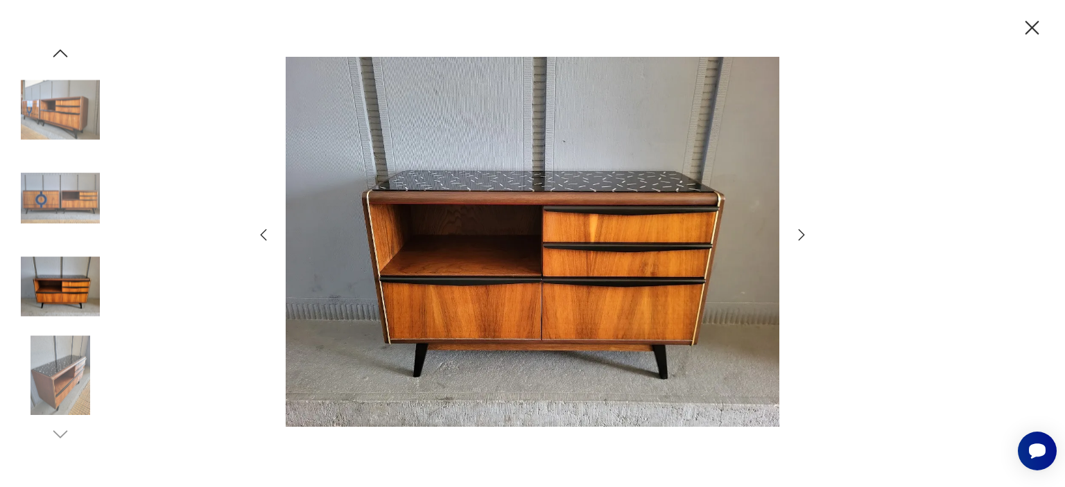
click at [261, 234] on icon "button" at bounding box center [264, 235] width 6 height 12
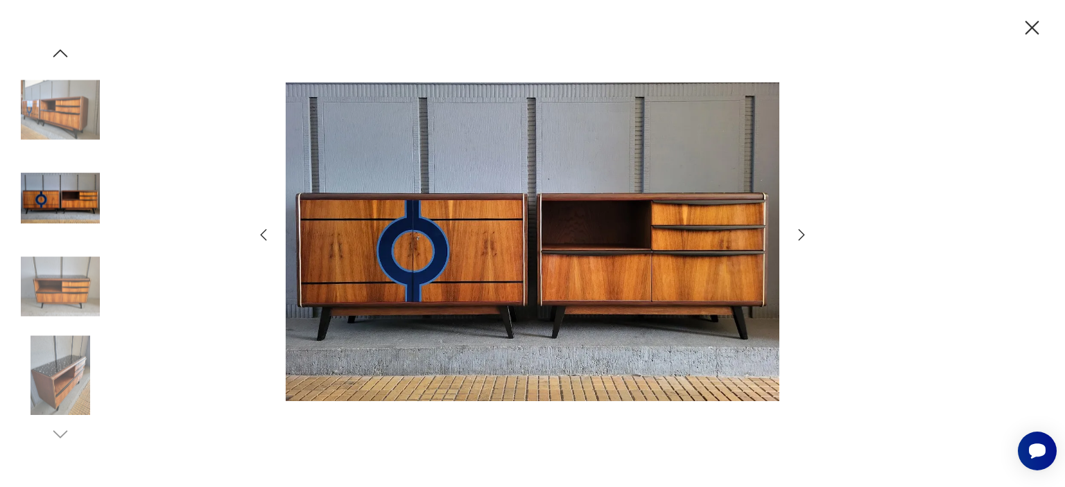
click at [261, 234] on icon "button" at bounding box center [264, 235] width 6 height 12
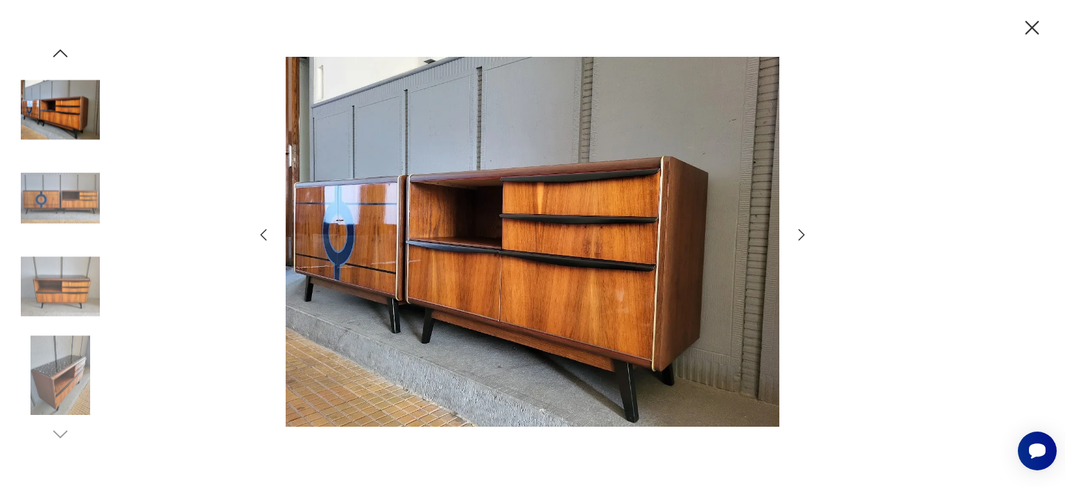
click at [261, 234] on icon "button" at bounding box center [264, 235] width 6 height 12
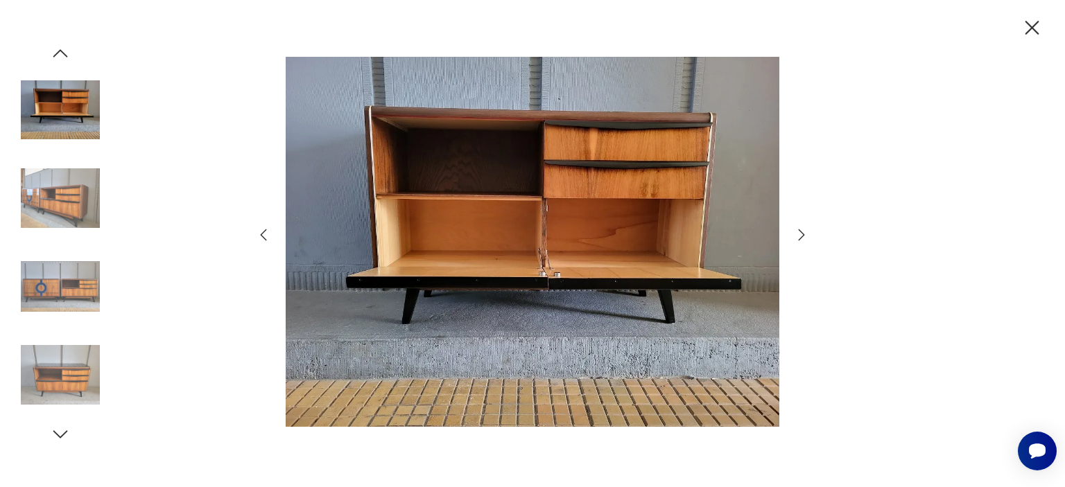
click at [261, 234] on icon "button" at bounding box center [264, 235] width 6 height 12
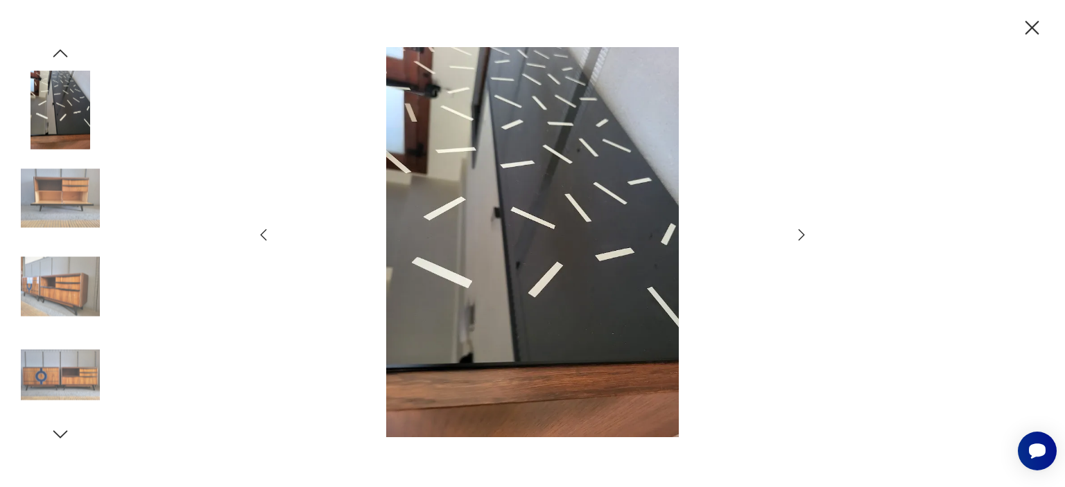
click at [261, 234] on icon "button" at bounding box center [264, 235] width 6 height 12
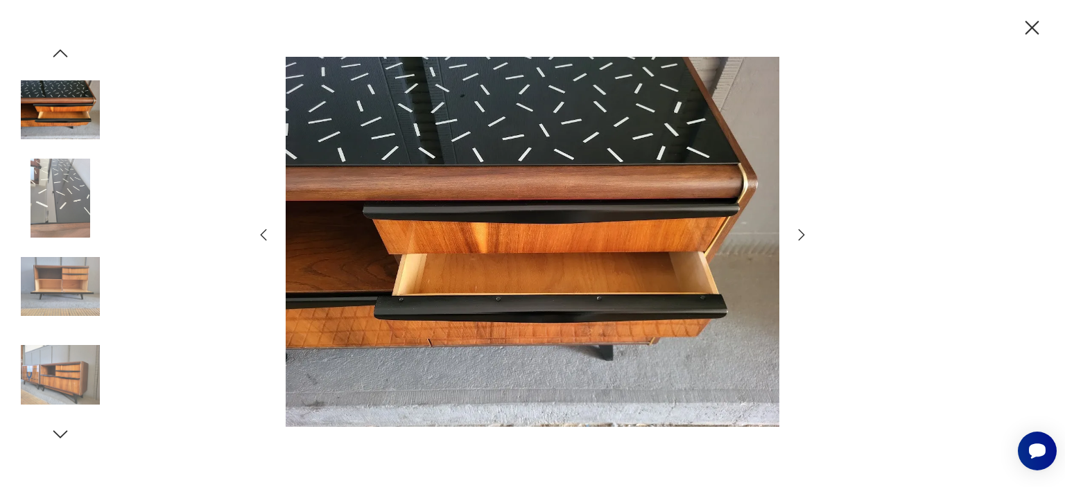
click at [261, 234] on icon "button" at bounding box center [264, 235] width 6 height 12
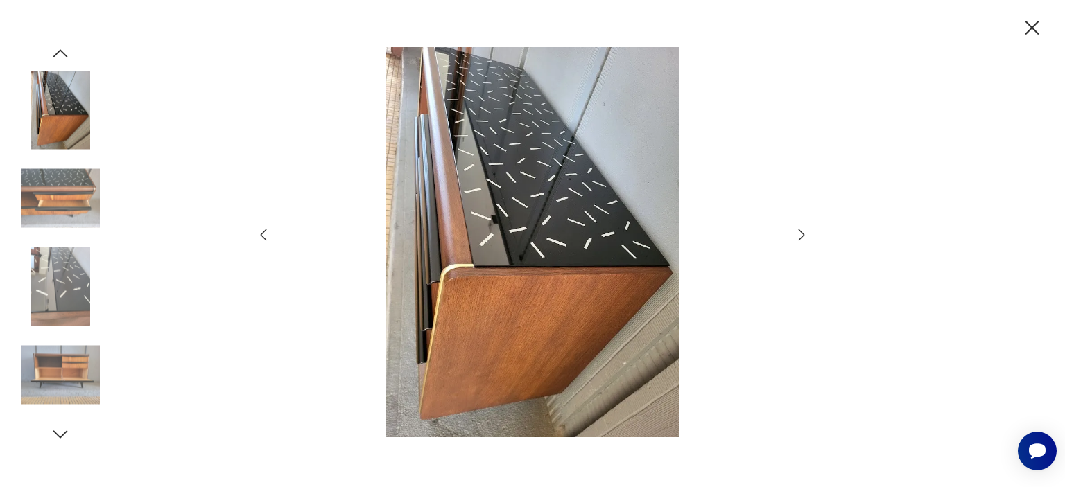
click at [261, 234] on icon "button" at bounding box center [264, 235] width 6 height 12
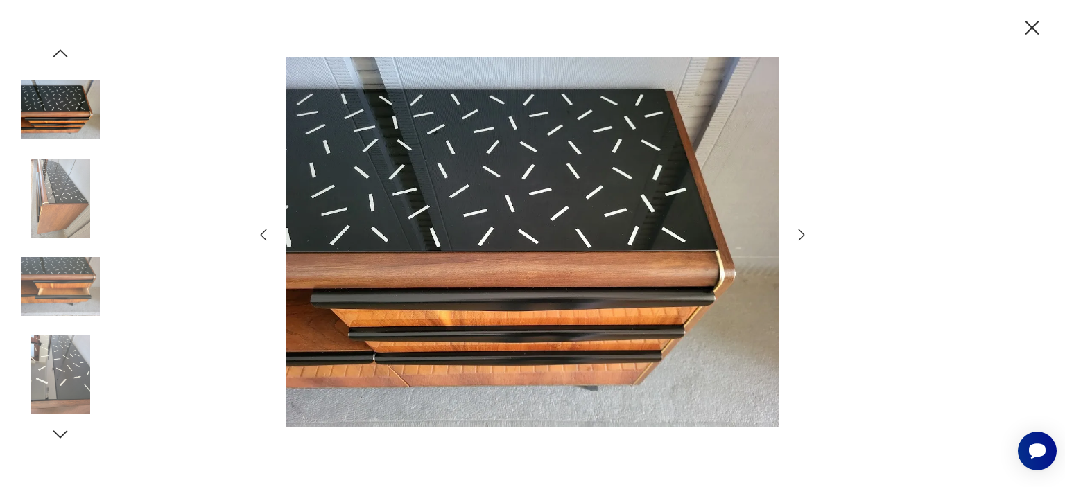
click at [261, 234] on icon "button" at bounding box center [264, 235] width 6 height 12
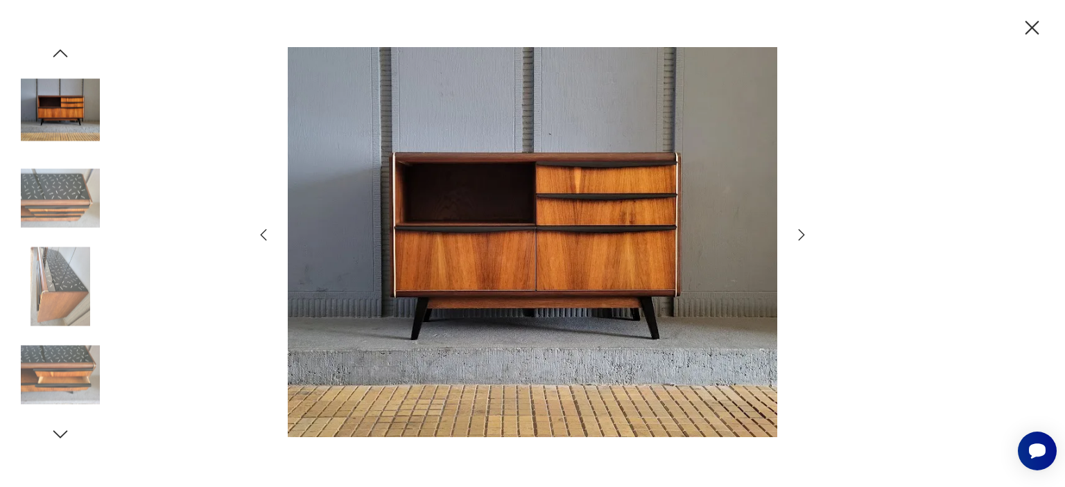
click at [261, 234] on icon "button" at bounding box center [264, 235] width 6 height 12
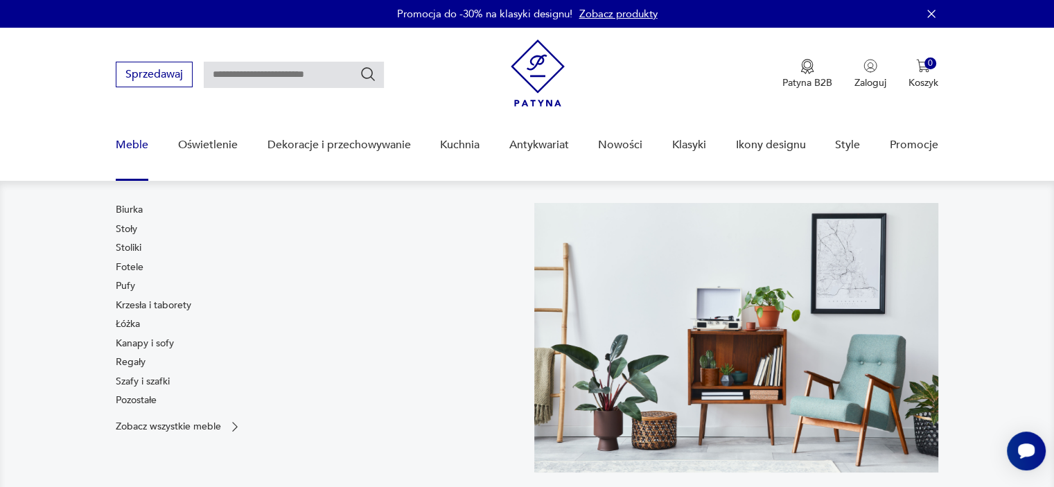
click at [141, 383] on link "Szafy i szafki" at bounding box center [143, 382] width 54 height 14
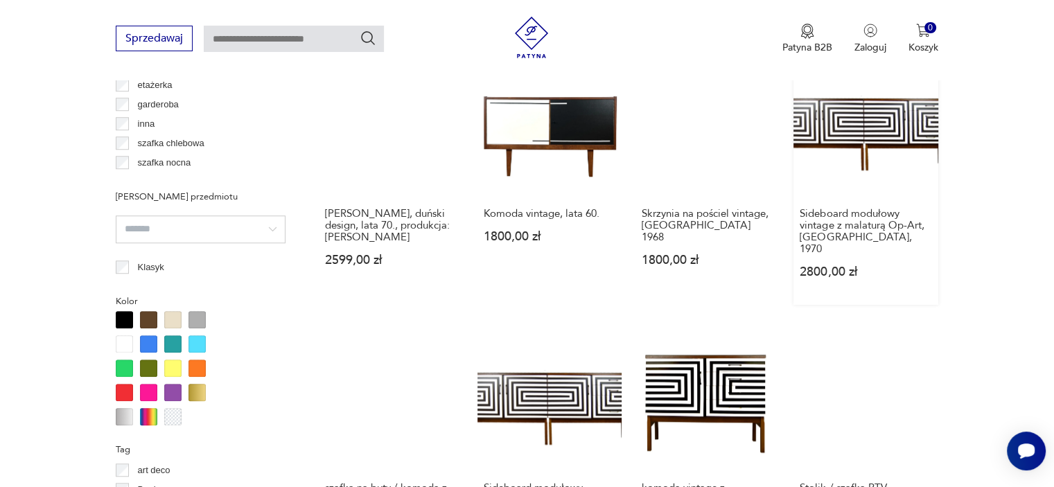
scroll to position [1129, 0]
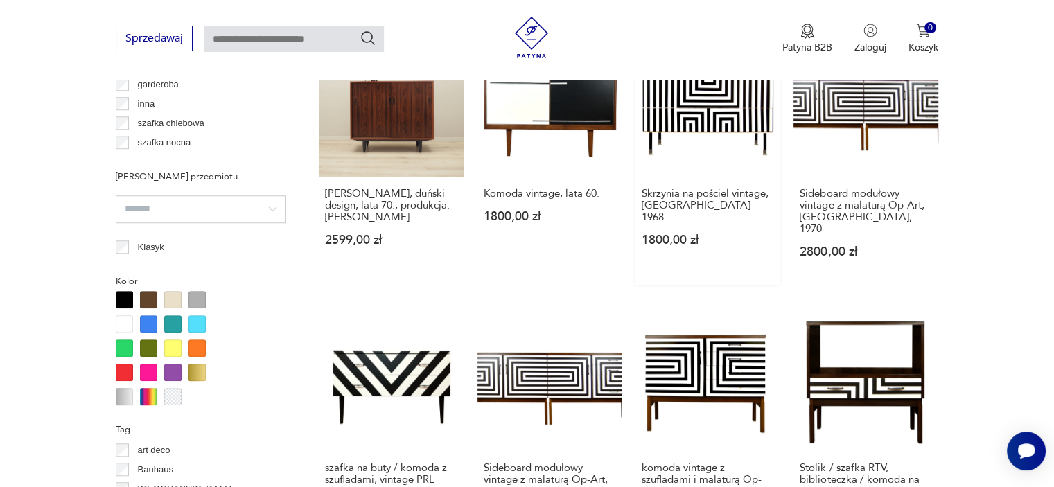
click at [708, 125] on link "Skrzynia na pościel vintage, DDR 1968 1800,00 zł" at bounding box center [708, 159] width 144 height 252
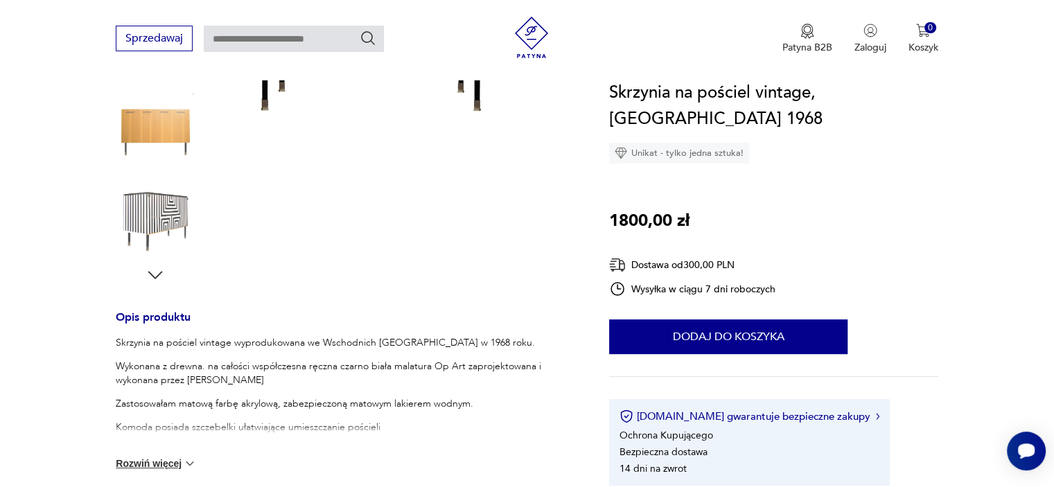
scroll to position [347, 0]
click at [189, 460] on img at bounding box center [190, 462] width 14 height 14
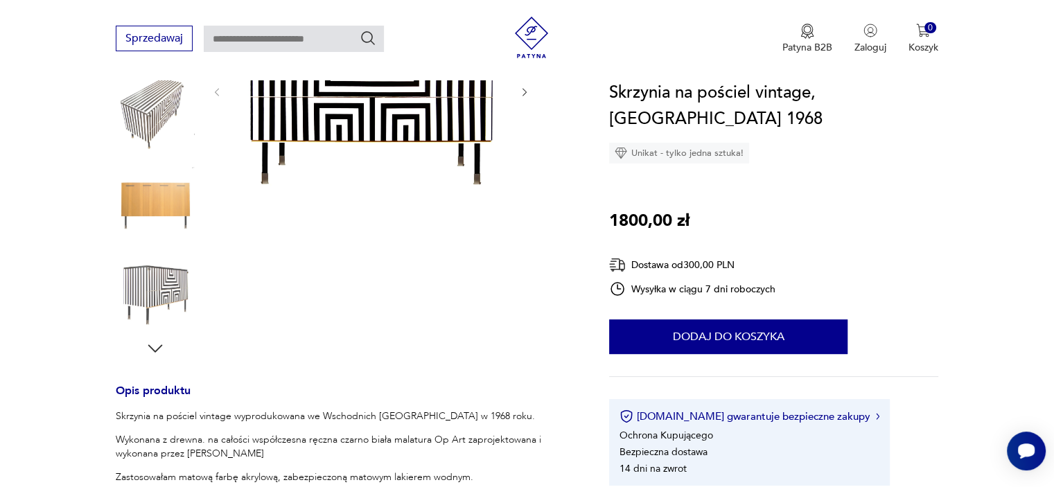
scroll to position [208, 0]
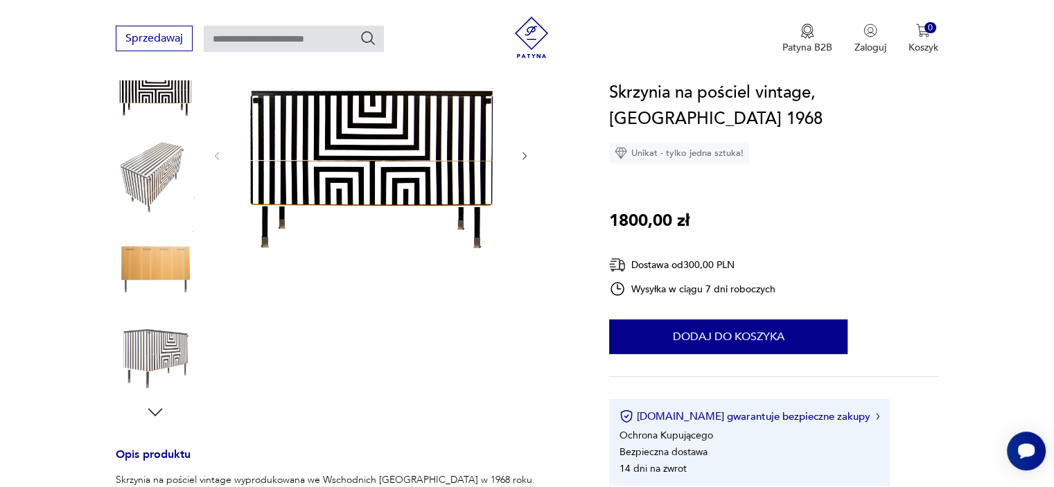
click at [521, 152] on icon "button" at bounding box center [525, 156] width 12 height 12
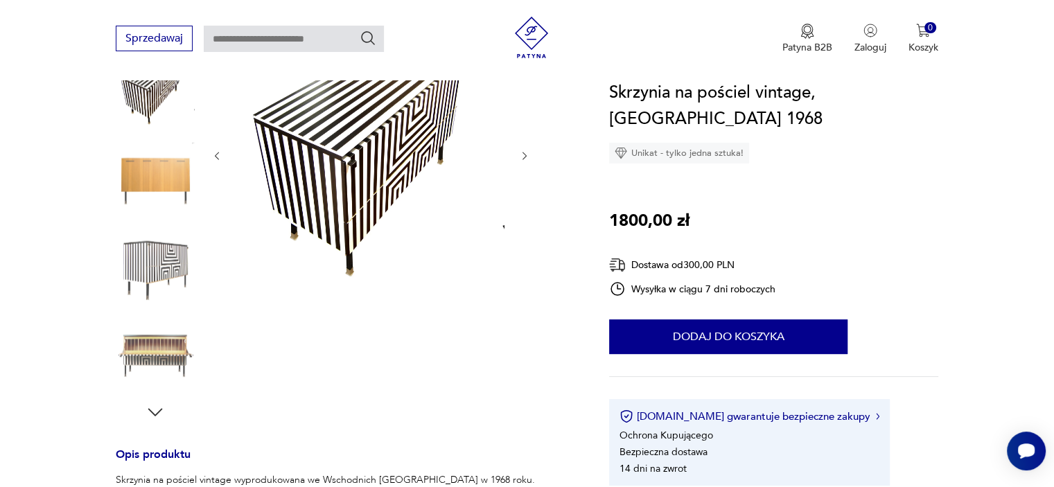
click at [521, 152] on icon "button" at bounding box center [525, 156] width 12 height 12
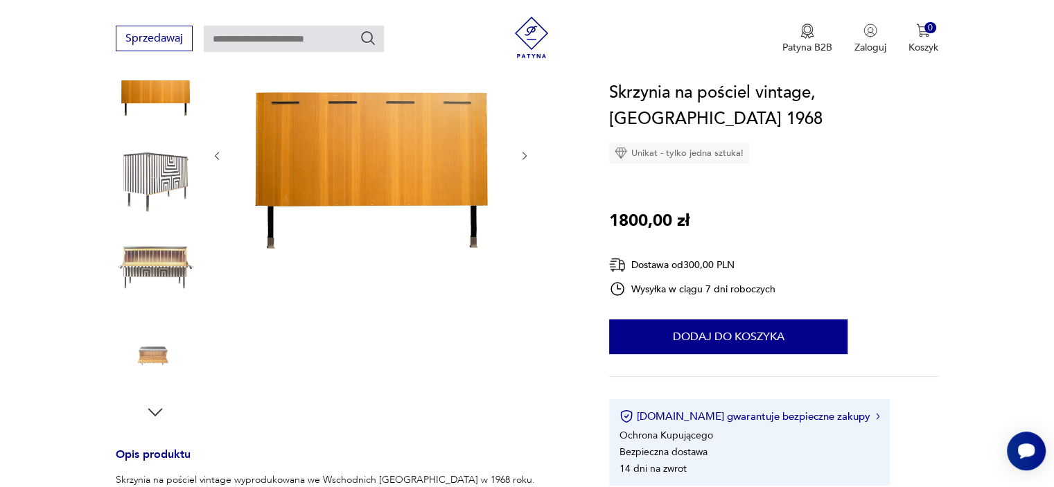
click at [525, 151] on icon "button" at bounding box center [525, 156] width 12 height 12
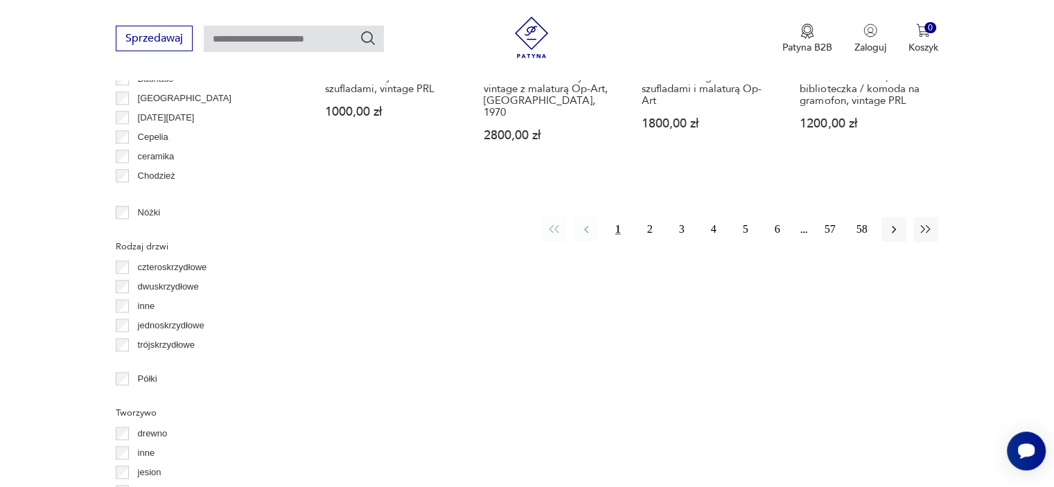
scroll to position [1555, 0]
